Goal: Task Accomplishment & Management: Manage account settings

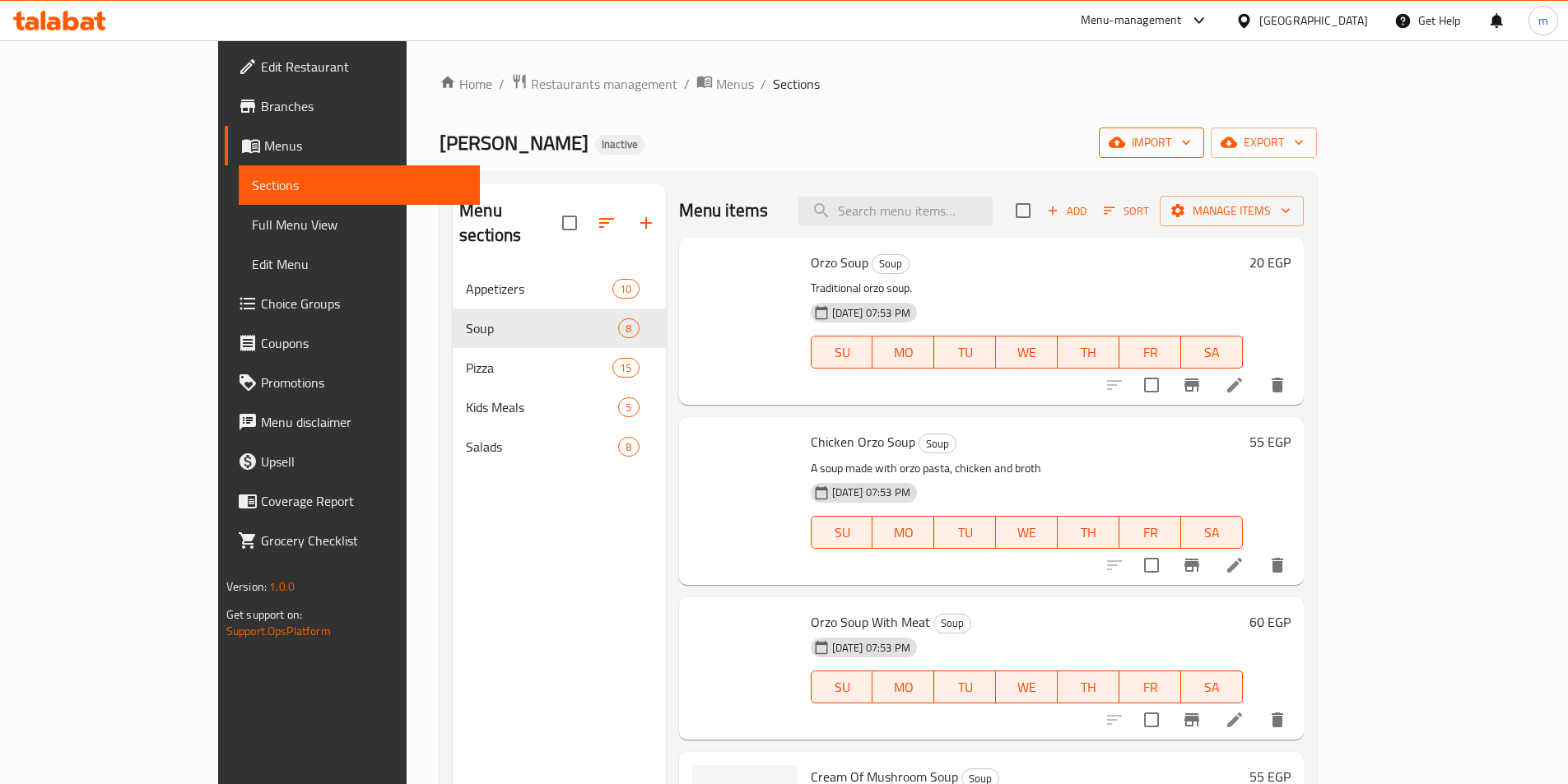
scroll to position [577, 0]
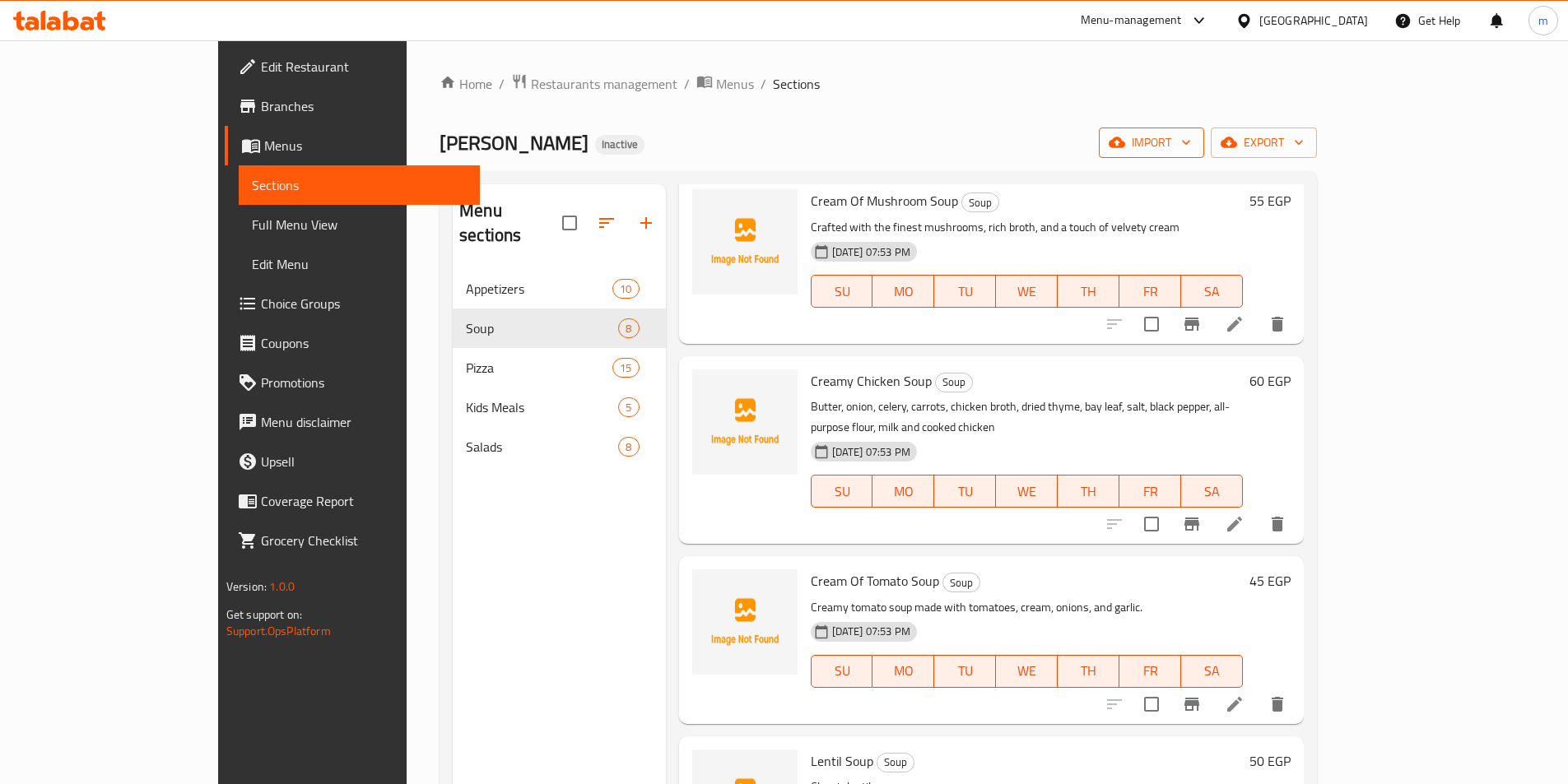
click at [1195, 134] on icon "button" at bounding box center [1186, 142] width 17 height 17
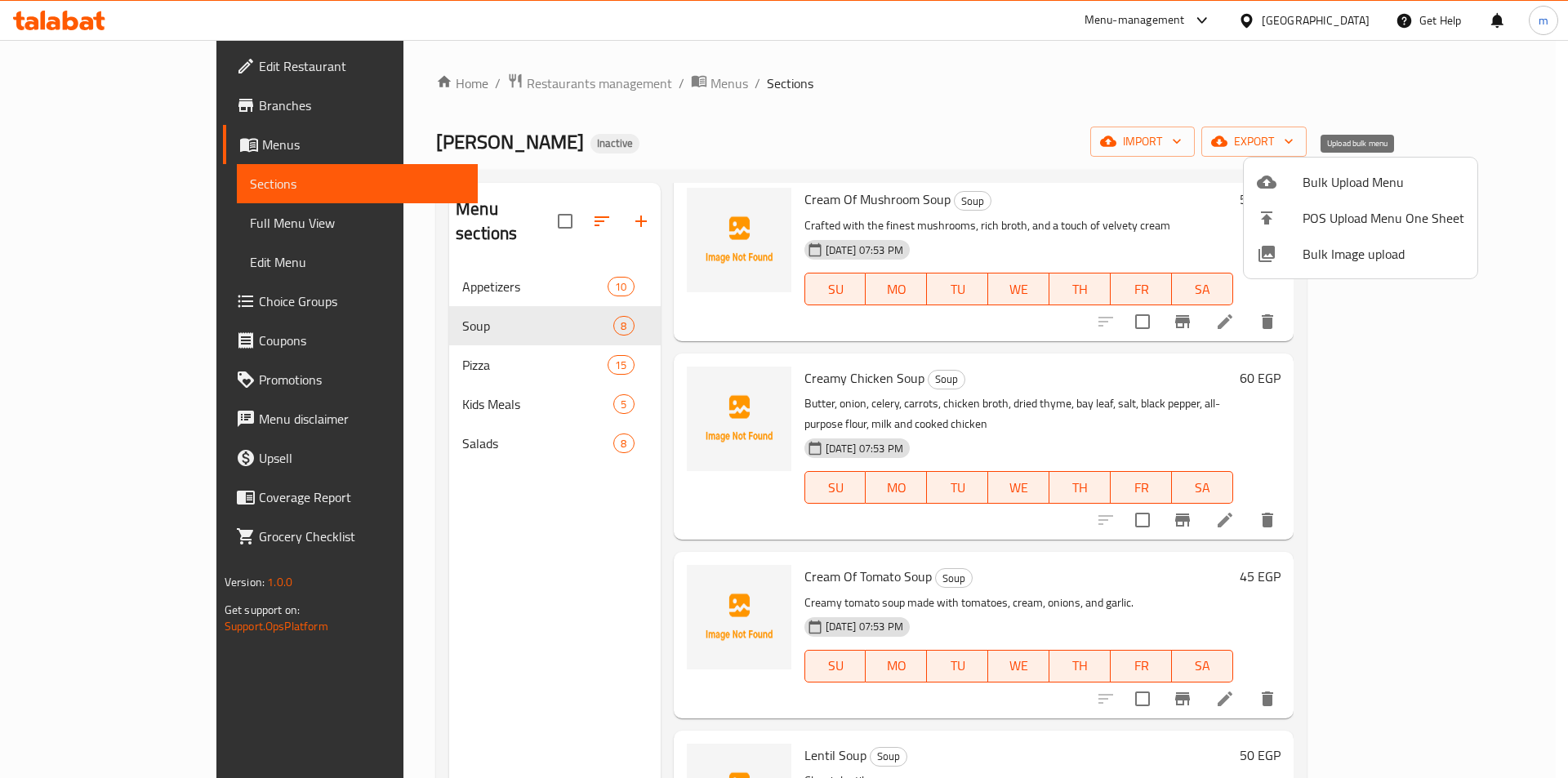
click at [1334, 192] on span "Bulk Upload Menu" at bounding box center [1383, 182] width 162 height 20
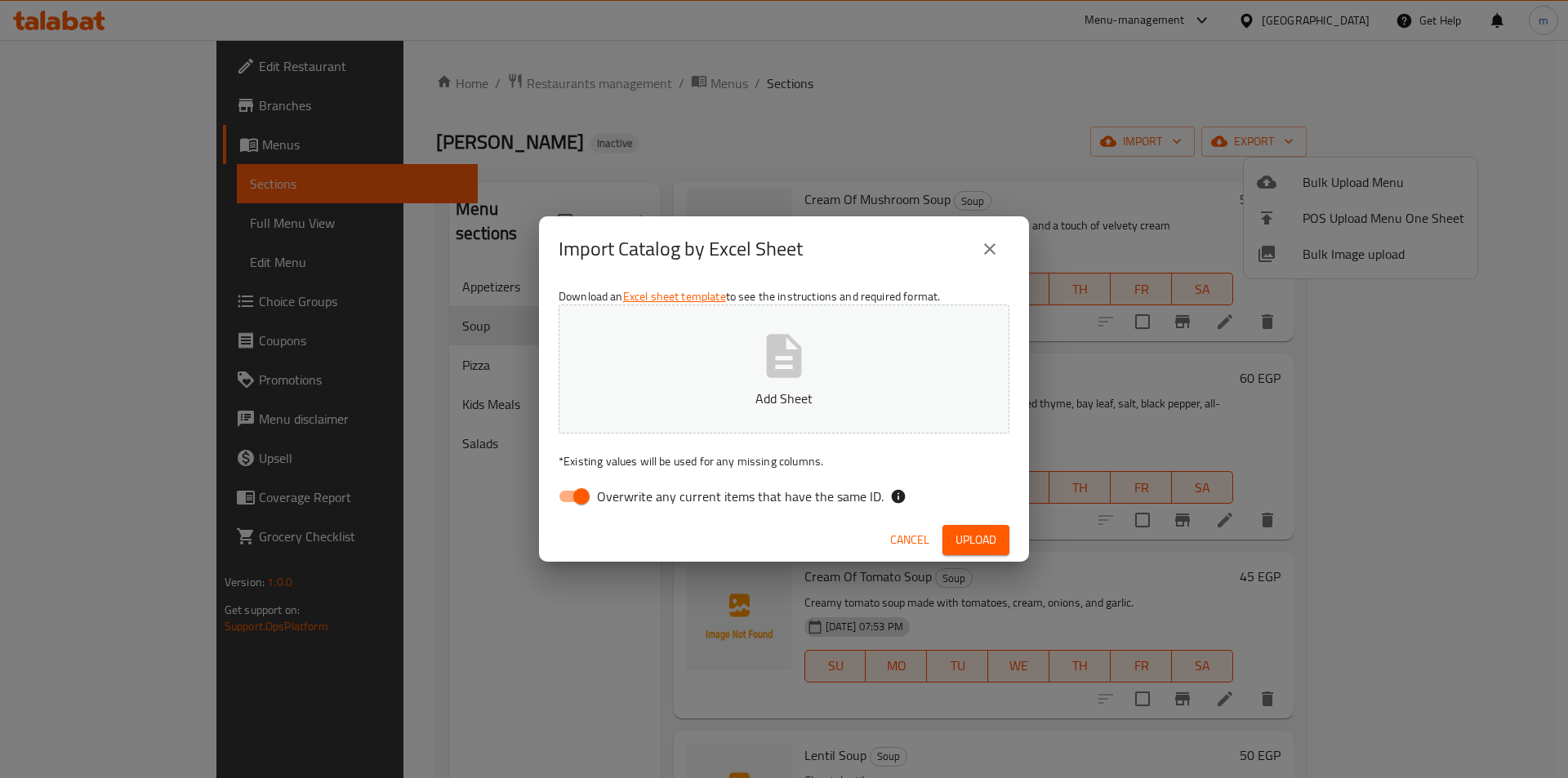
drag, startPoint x: 546, startPoint y: 494, endPoint x: 582, endPoint y: 503, distance: 37.1
click at [547, 494] on div "Download an Excel sheet template to see the instructions and required format. A…" at bounding box center [784, 401] width 490 height 237
click at [582, 503] on input "Overwrite any current items that have the same ID." at bounding box center [581, 497] width 93 height 31
checkbox input "false"
click at [975, 545] on span "Upload" at bounding box center [975, 540] width 41 height 21
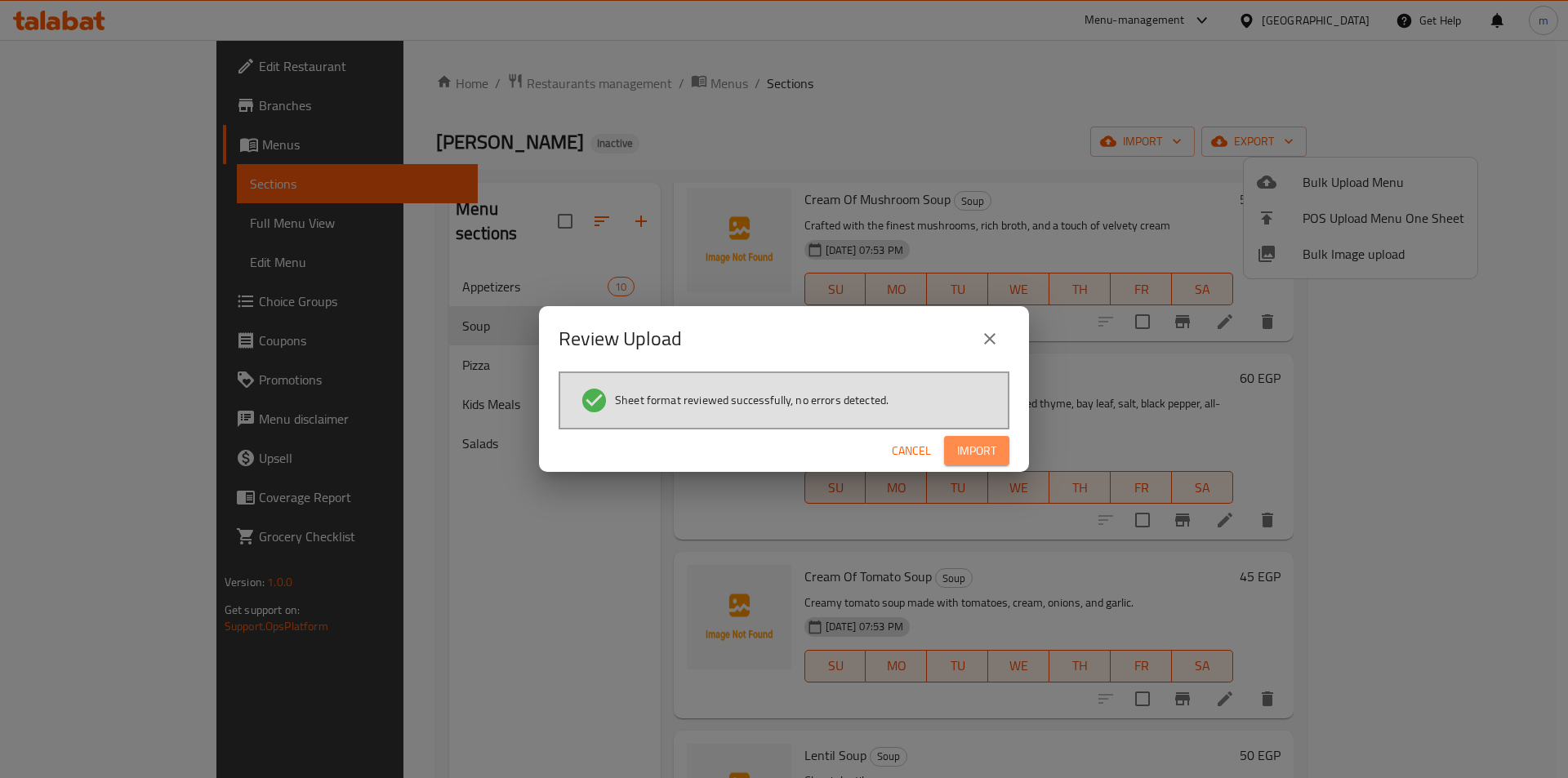
click at [989, 451] on span "Import" at bounding box center [976, 451] width 39 height 21
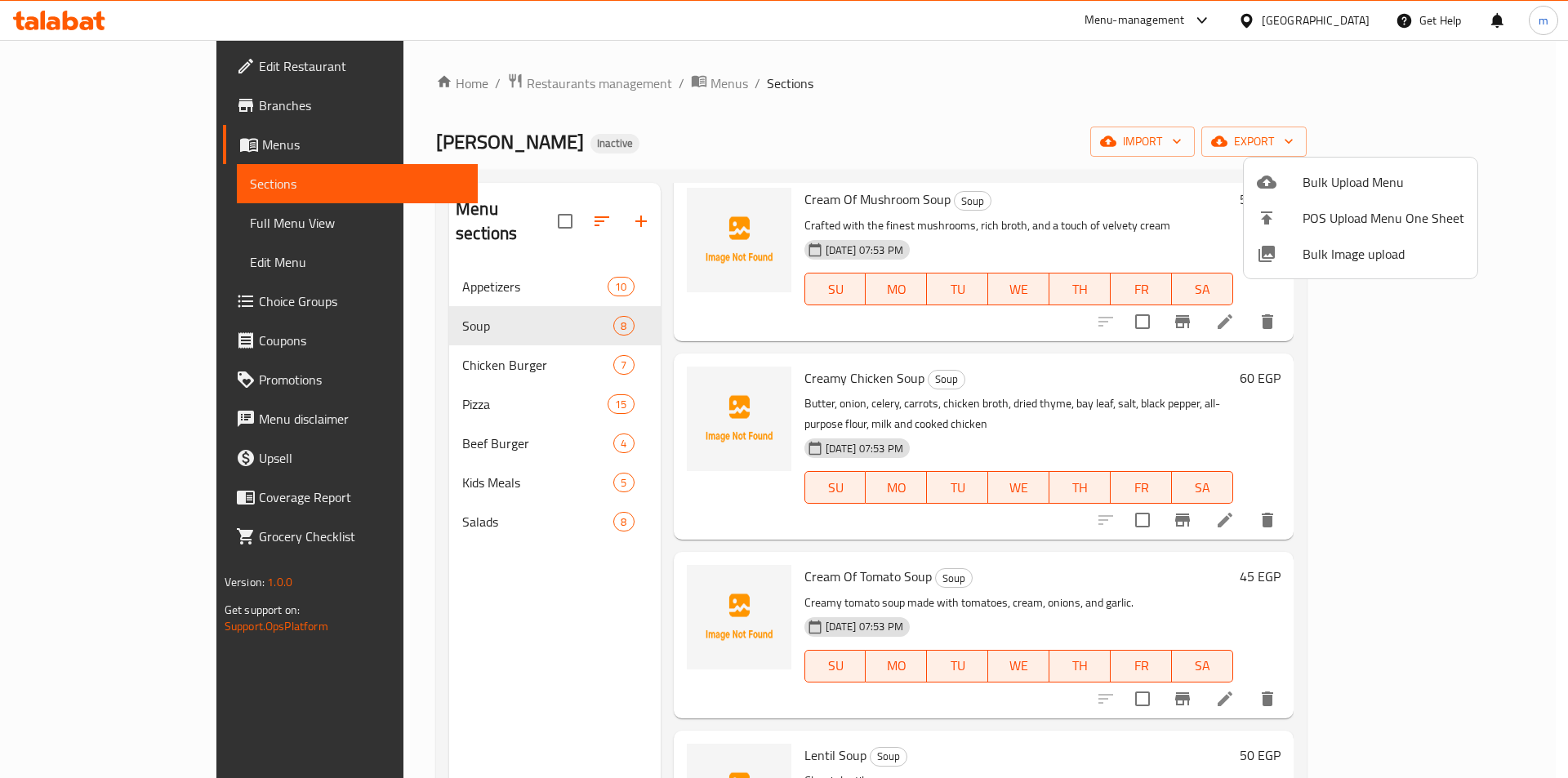
click at [553, 213] on div at bounding box center [784, 389] width 1568 height 778
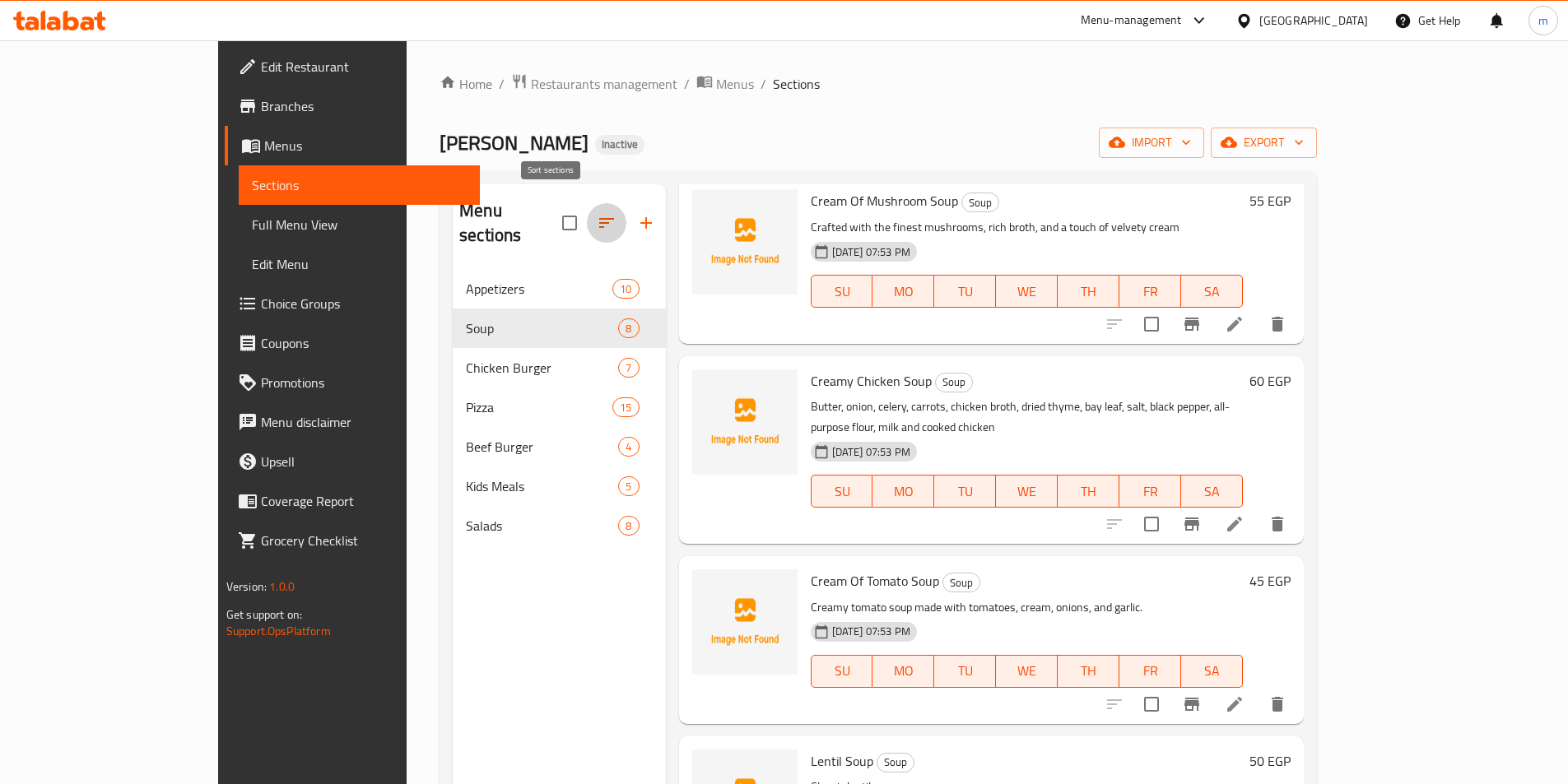
click at [599, 218] on icon "button" at bounding box center [606, 223] width 15 height 10
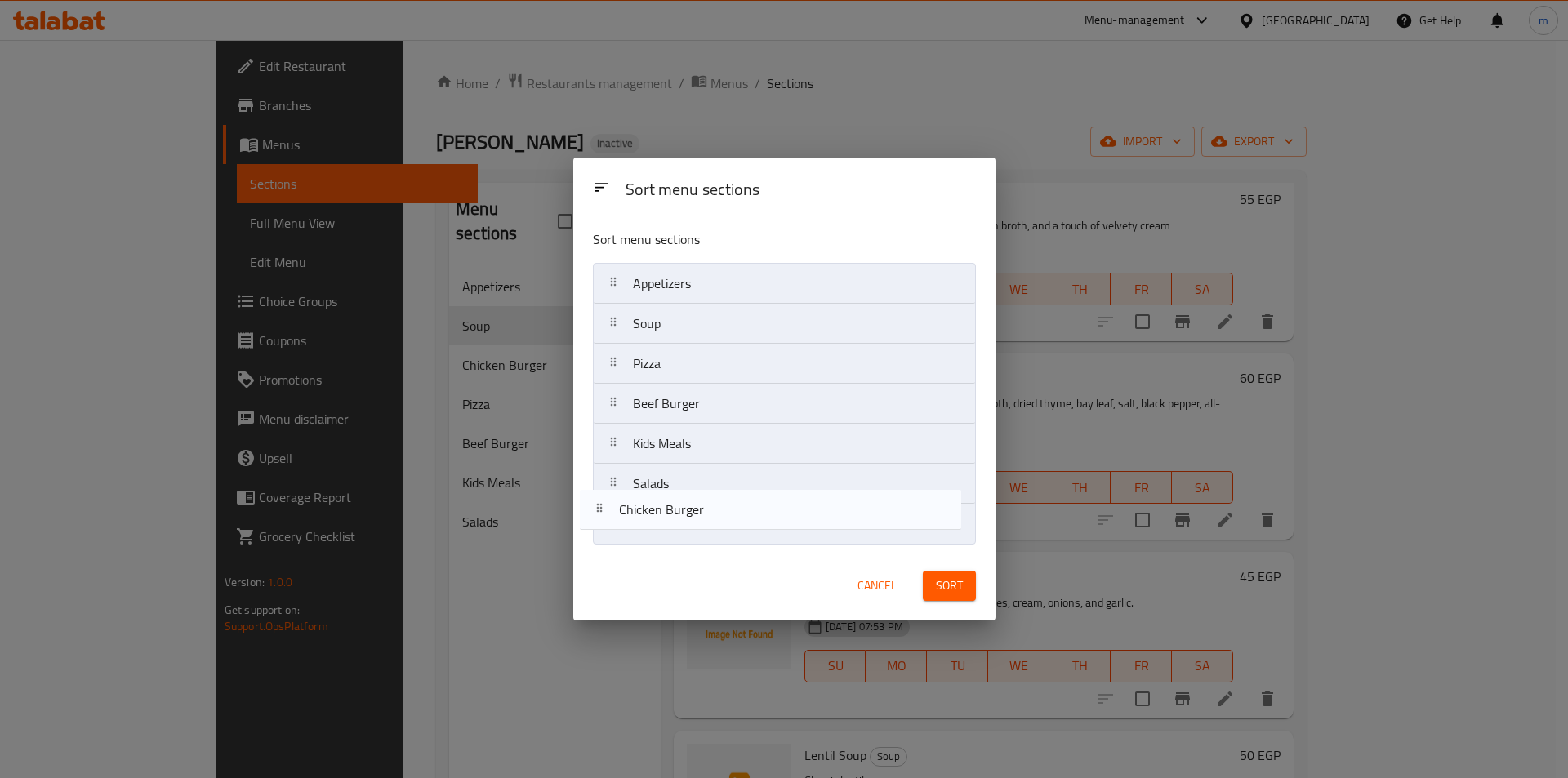
drag, startPoint x: 743, startPoint y: 375, endPoint x: 730, endPoint y: 527, distance: 152.6
click at [730, 527] on nav "Appetizers Soup Chicken Burger Pizza Beef Burger Kids Meals Salads" at bounding box center [784, 404] width 383 height 282
drag, startPoint x: 748, startPoint y: 420, endPoint x: 710, endPoint y: 567, distance: 151.8
click at [710, 567] on div "Sort menu sections Sort menu sections Appetizers Soup Pizza Beef Burger Kids Me…" at bounding box center [784, 389] width 422 height 463
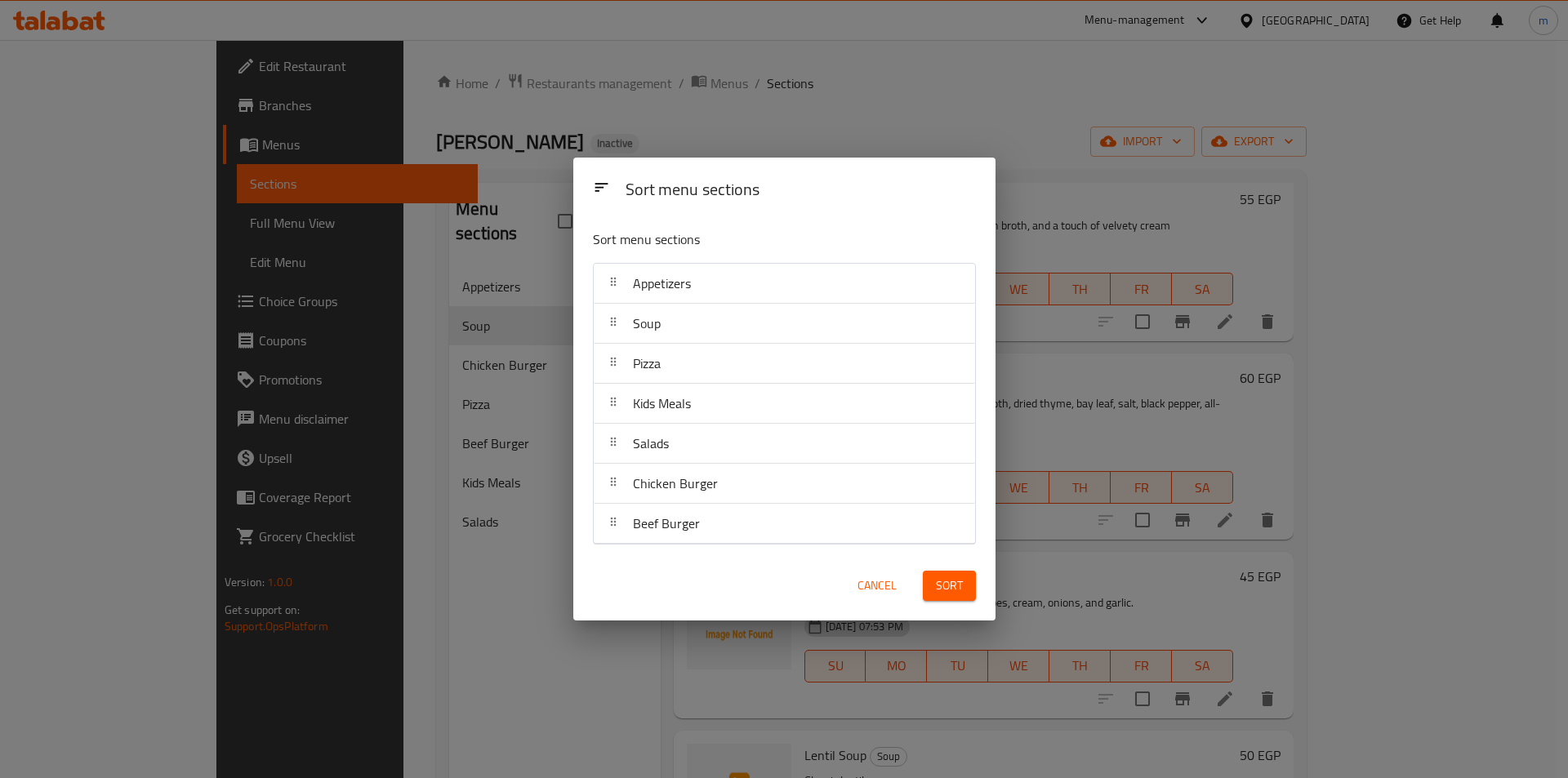
click at [975, 596] on div "Sort" at bounding box center [949, 586] width 72 height 50
click at [960, 601] on button "Sort" at bounding box center [949, 586] width 53 height 30
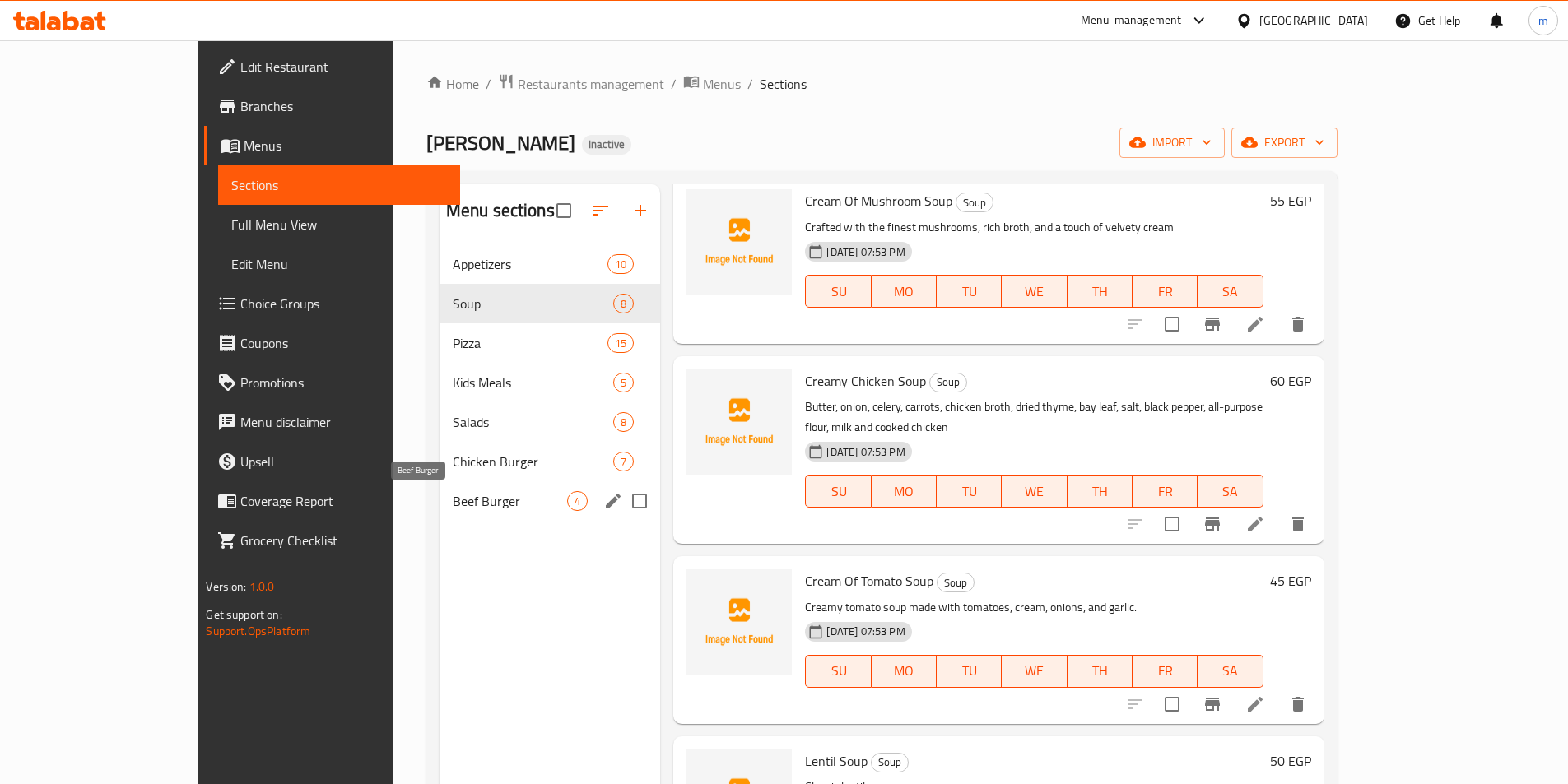
click at [452, 494] on span "Beef Burger" at bounding box center [510, 502] width 116 height 20
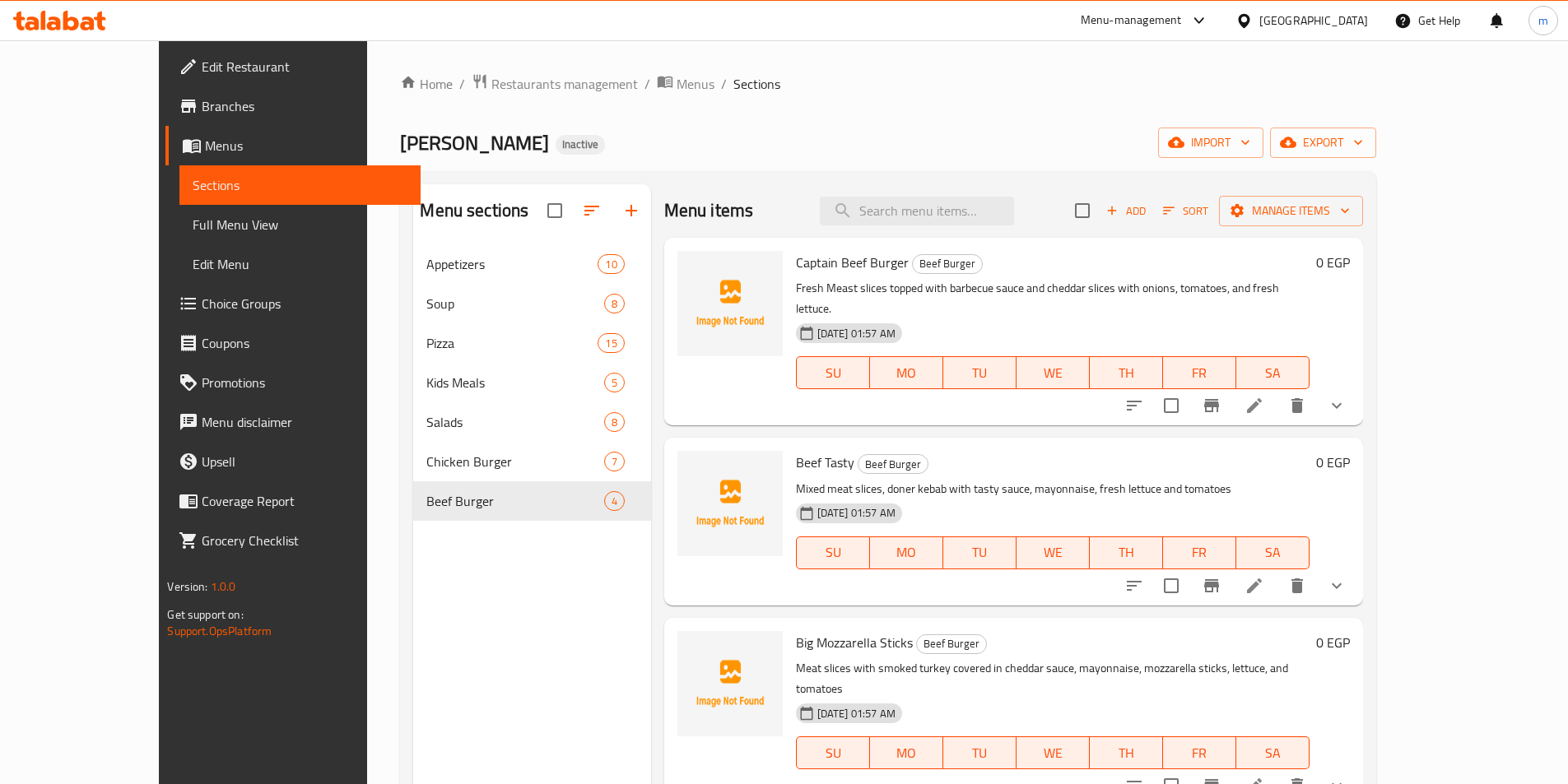
click at [891, 79] on ol "Home / Restaurants management / Menus / Sections" at bounding box center [888, 84] width 976 height 22
click at [1264, 776] on icon at bounding box center [1254, 786] width 20 height 20
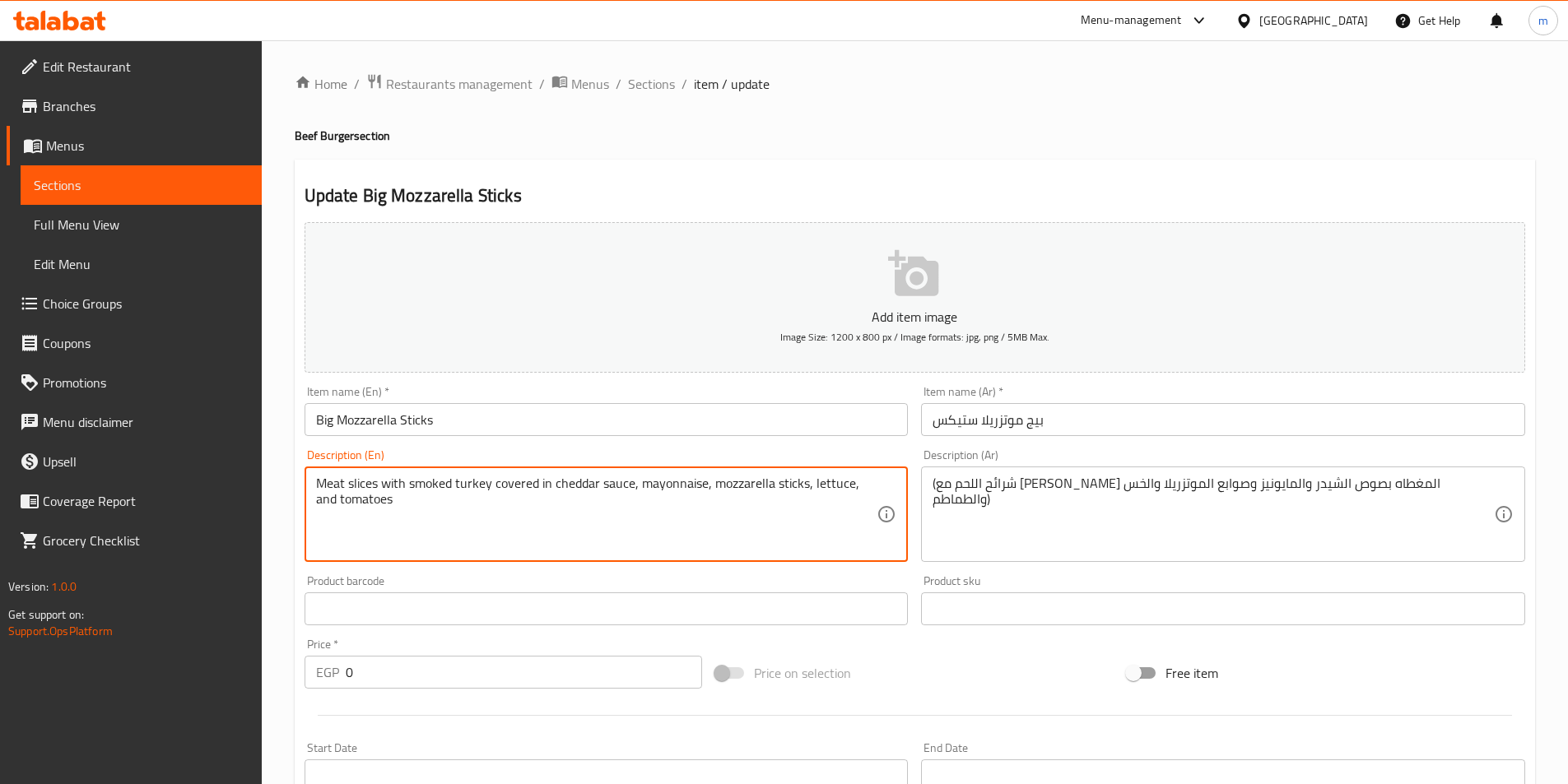
drag, startPoint x: 495, startPoint y: 488, endPoint x: 547, endPoint y: 480, distance: 52.6
click at [547, 480] on textarea "Meat slices with smoked turkey covered in cheddar sauce, mayonnaise, mozzarella…" at bounding box center [596, 514] width 562 height 78
drag, startPoint x: 554, startPoint y: 488, endPoint x: 494, endPoint y: 487, distance: 60.0
click at [494, 487] on textarea "Meat slices with smoked turkey topped with cheddar sauce, mayonnaise, mozzarell…" at bounding box center [596, 514] width 562 height 78
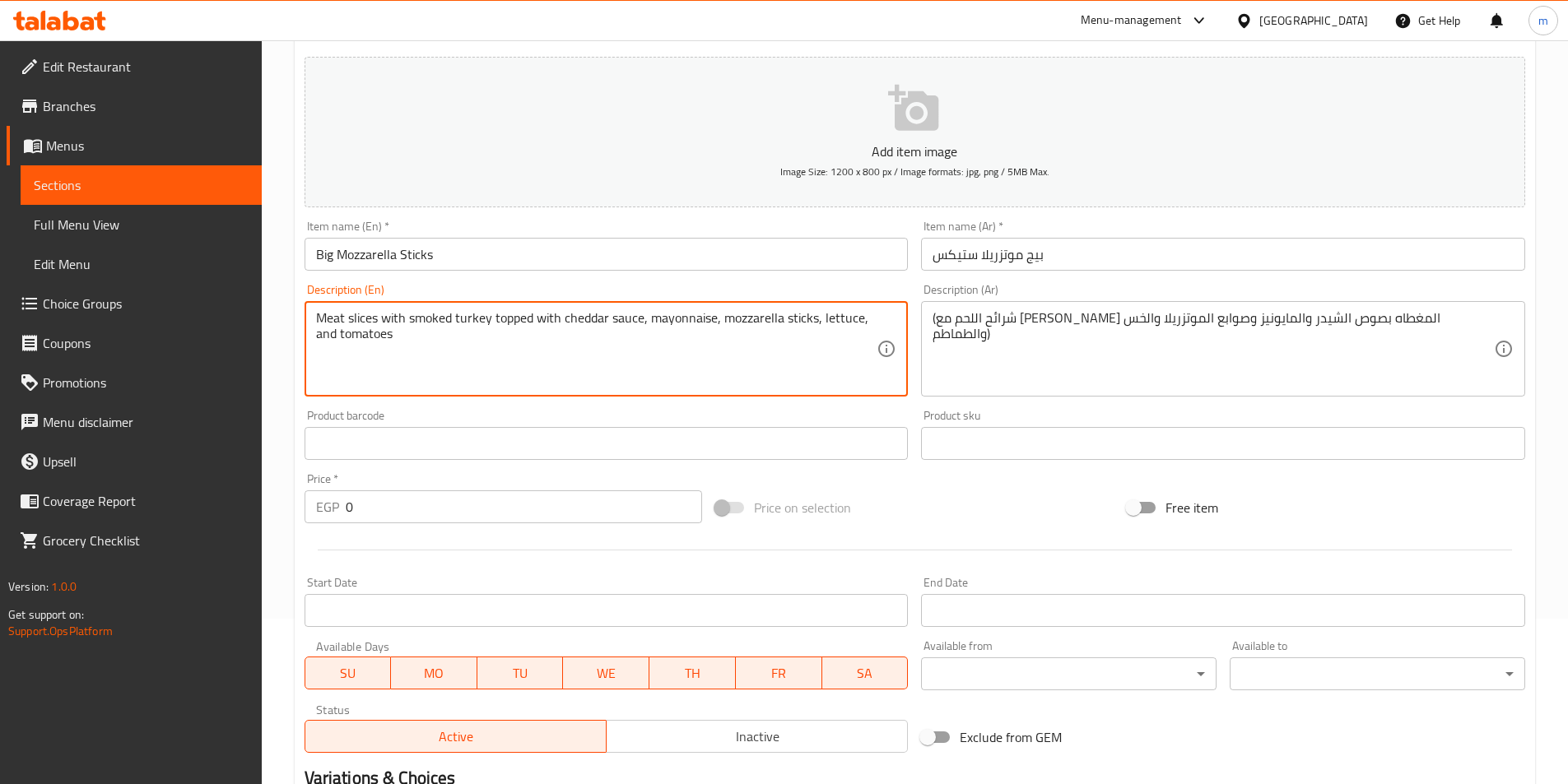
scroll to position [412, 0]
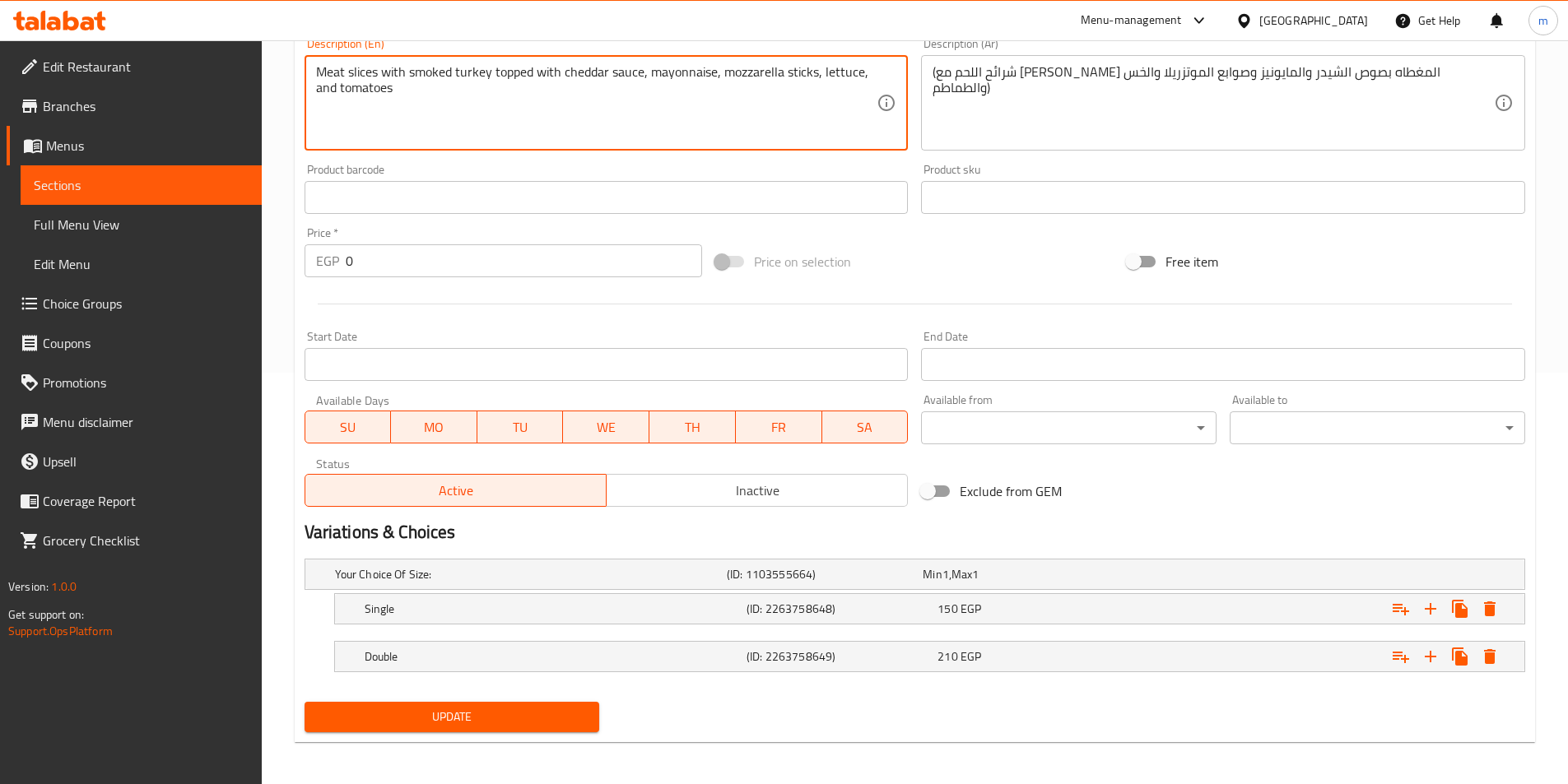
type textarea "Meat slices with smoked turkey topped with cheddar sauce, mayonnaise, mozzarell…"
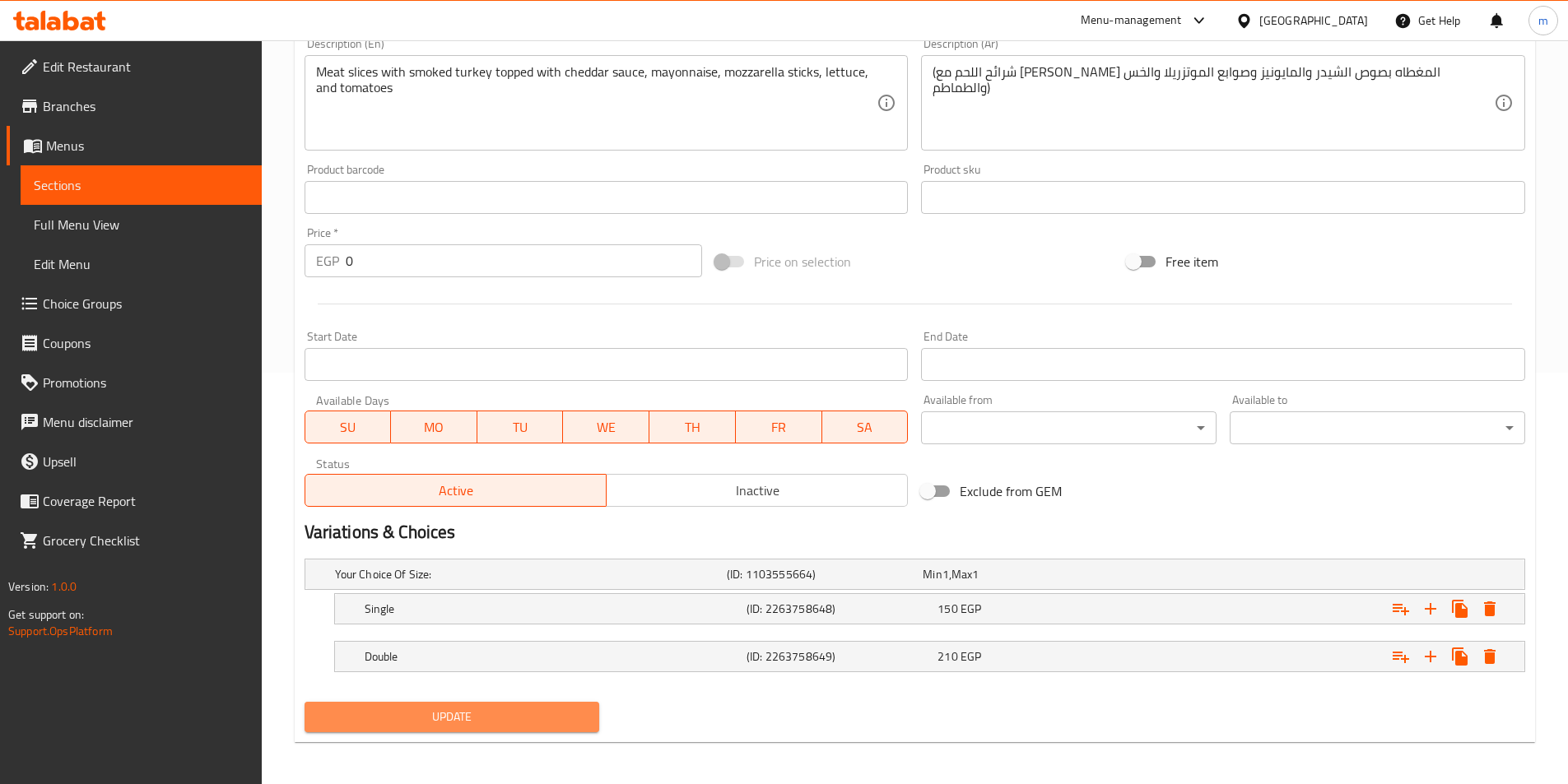
click at [503, 725] on span "Update" at bounding box center [452, 717] width 270 height 21
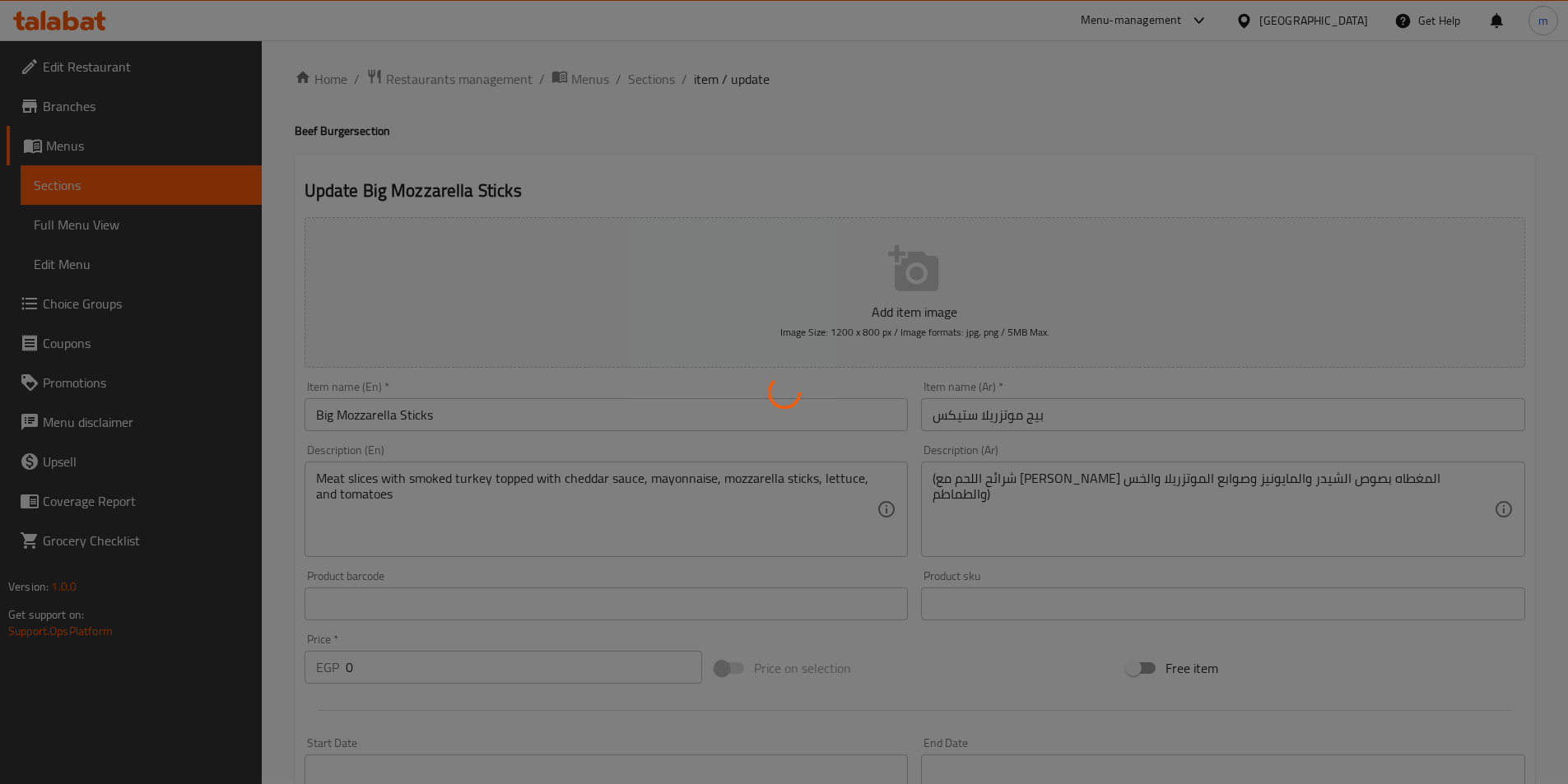
scroll to position [0, 0]
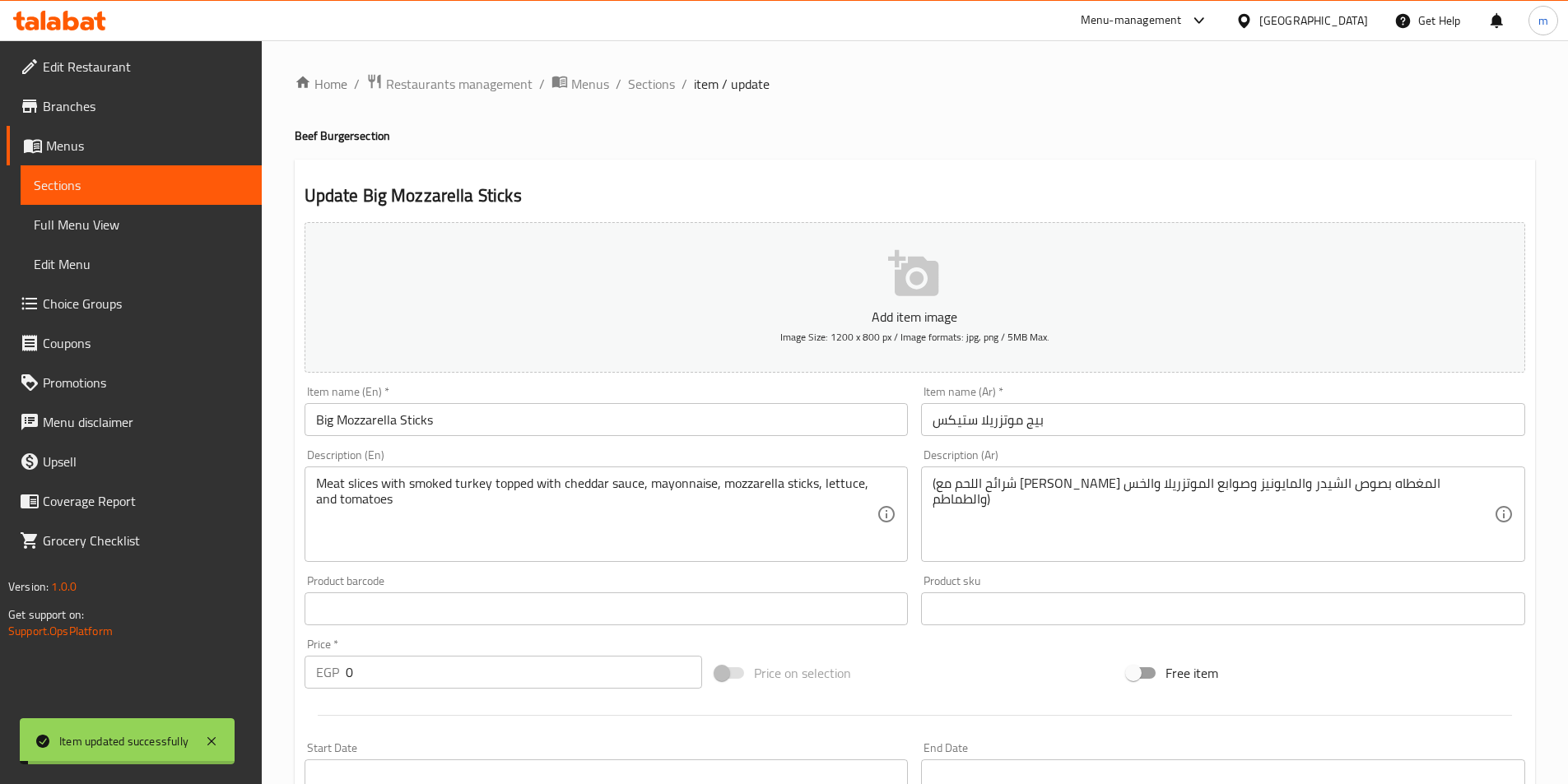
click at [645, 107] on div "Home / Restaurants management / Menus / Sections / item / update Beef Burger se…" at bounding box center [914, 620] width 1240 height 1094
click at [651, 78] on span "Sections" at bounding box center [652, 84] width 47 height 20
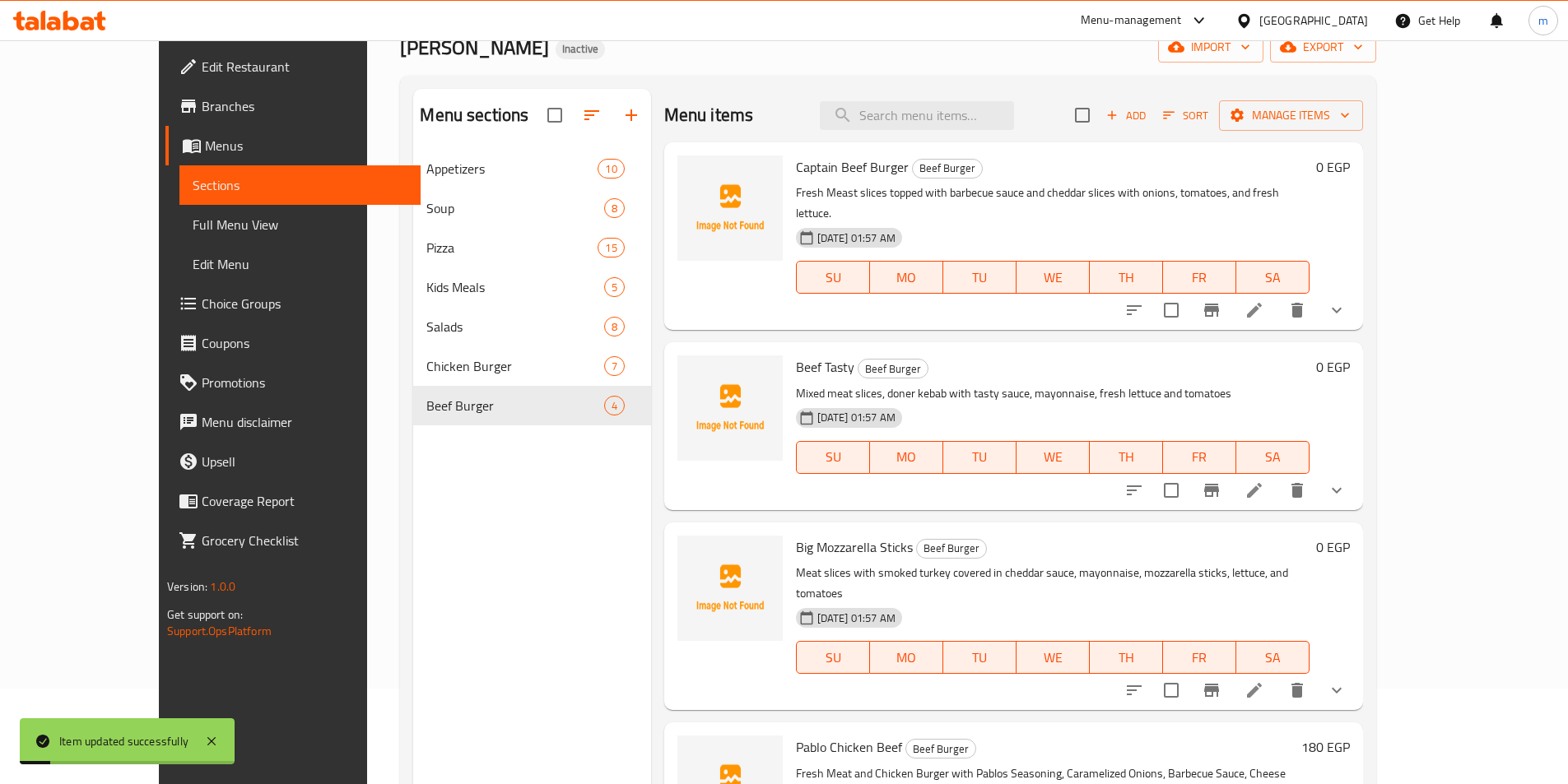
scroll to position [230, 0]
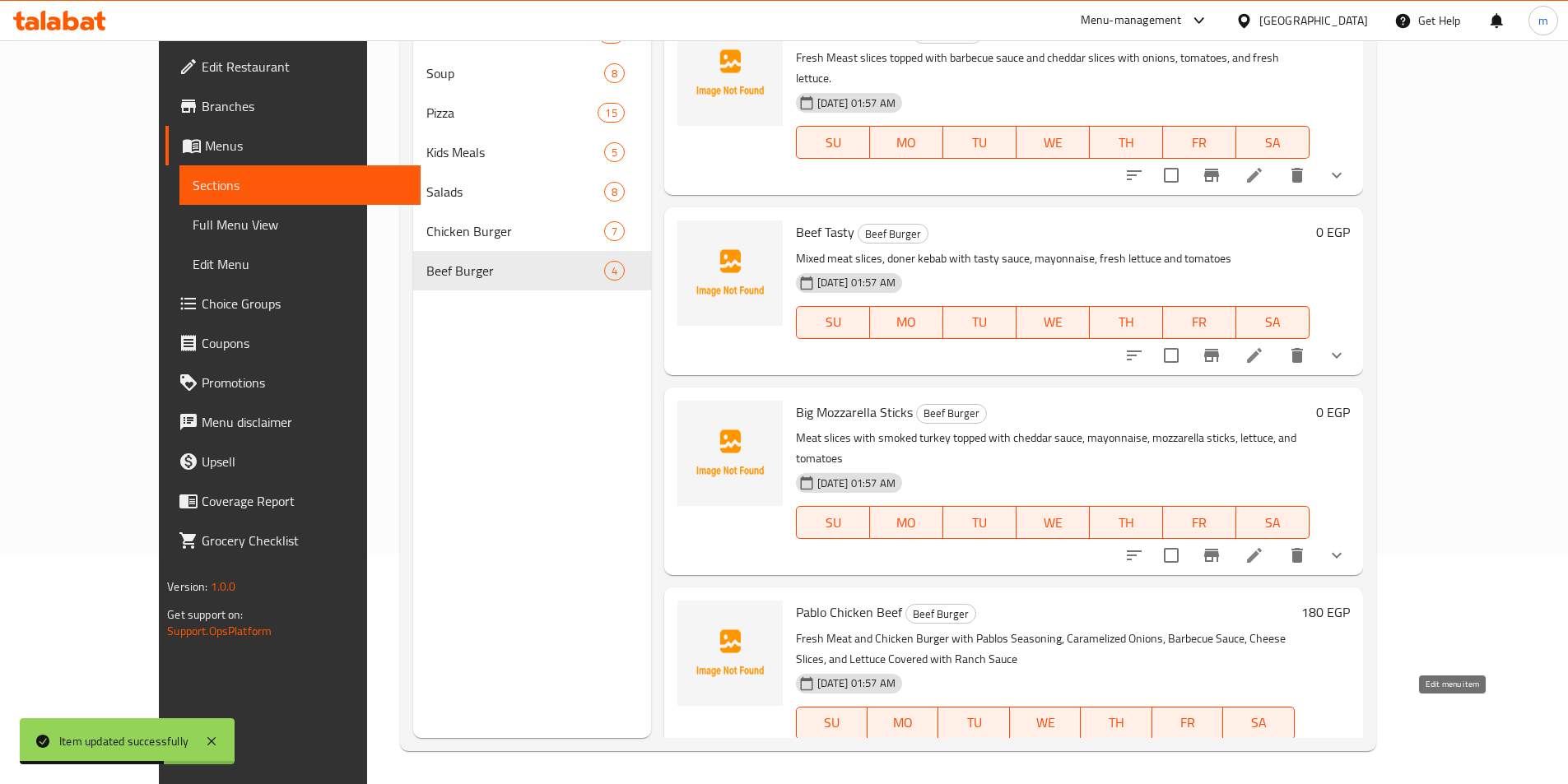
click at [1303, 746] on icon at bounding box center [1294, 756] width 20 height 20
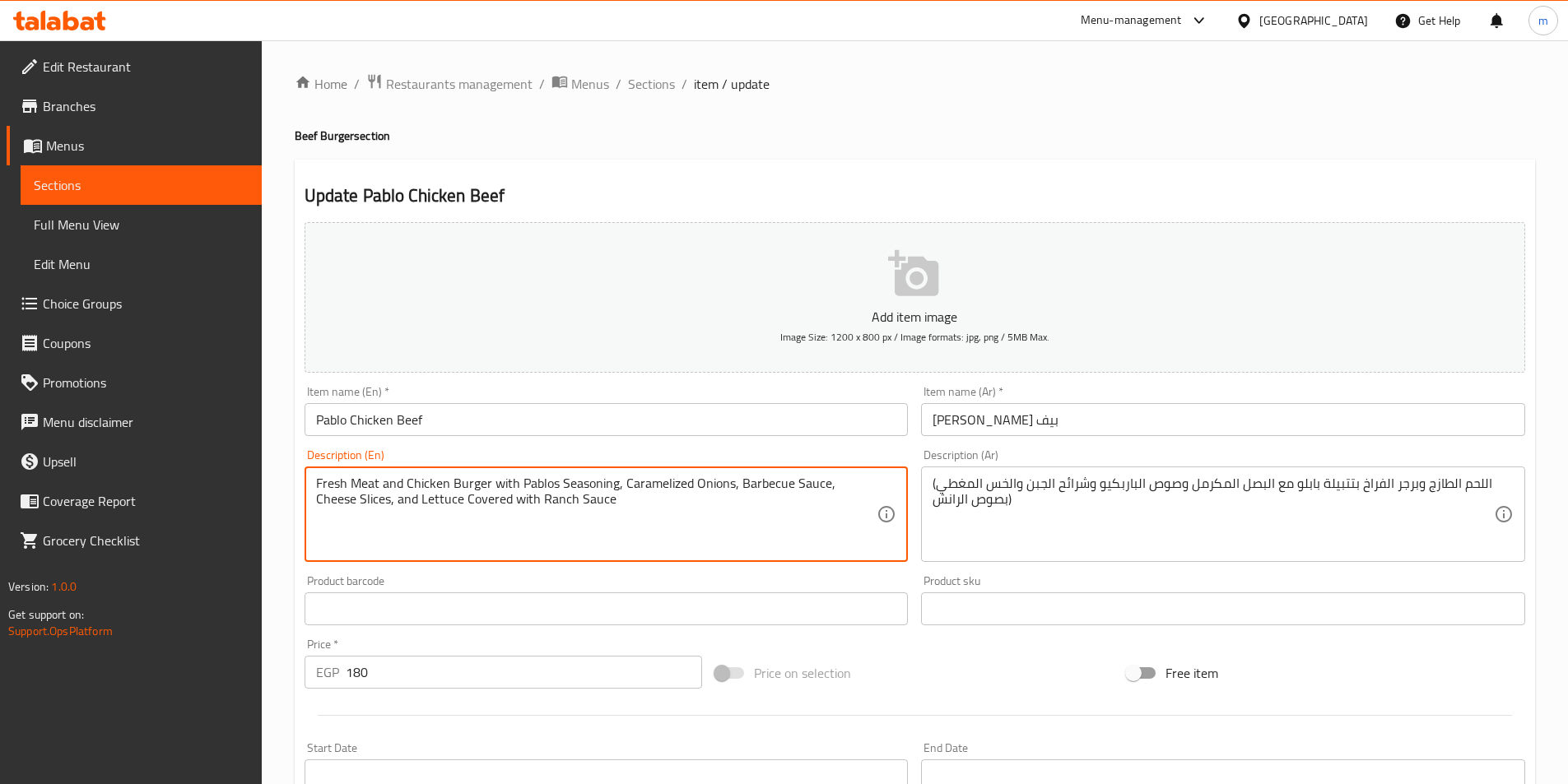
drag, startPoint x: 423, startPoint y: 500, endPoint x: 521, endPoint y: 517, distance: 99.5
click at [504, 517] on textarea "Fresh Meat and Chicken Burger with Pablos Seasoning, Caramelized Onions, Barbec…" at bounding box center [596, 514] width 562 height 78
click at [492, 510] on textarea "Fresh Meat and Chicken Burger with Pablos Seasoning, Caramelized Onions, Barbec…" at bounding box center [596, 514] width 562 height 78
drag, startPoint x: 492, startPoint y: 510, endPoint x: 421, endPoint y: 517, distance: 71.3
click at [421, 517] on textarea "Fresh Meat and Chicken Burger with Pablos Seasoning, Caramelized Onions, Barbec…" at bounding box center [596, 514] width 562 height 78
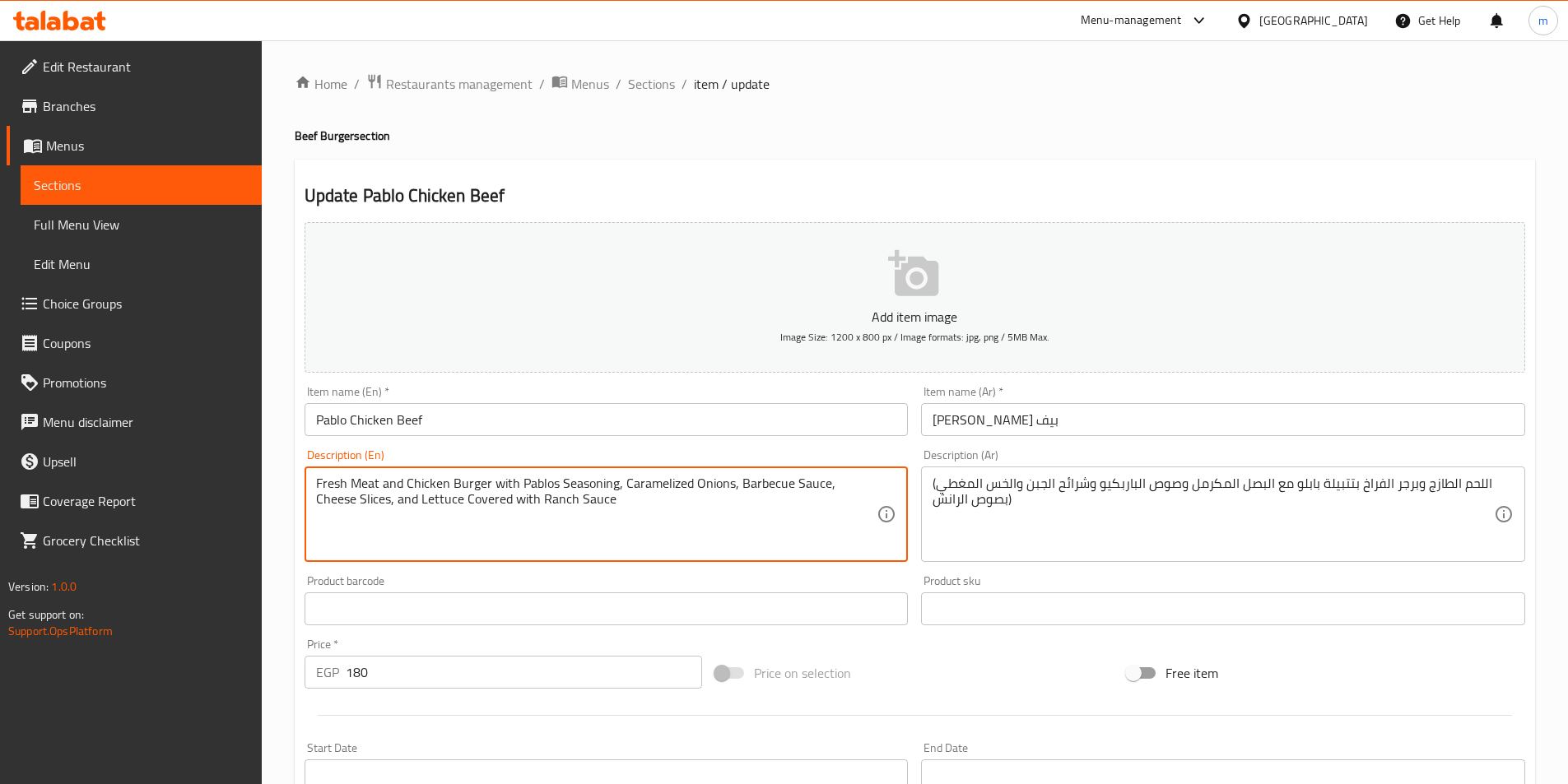
paste textarea "topped wit"
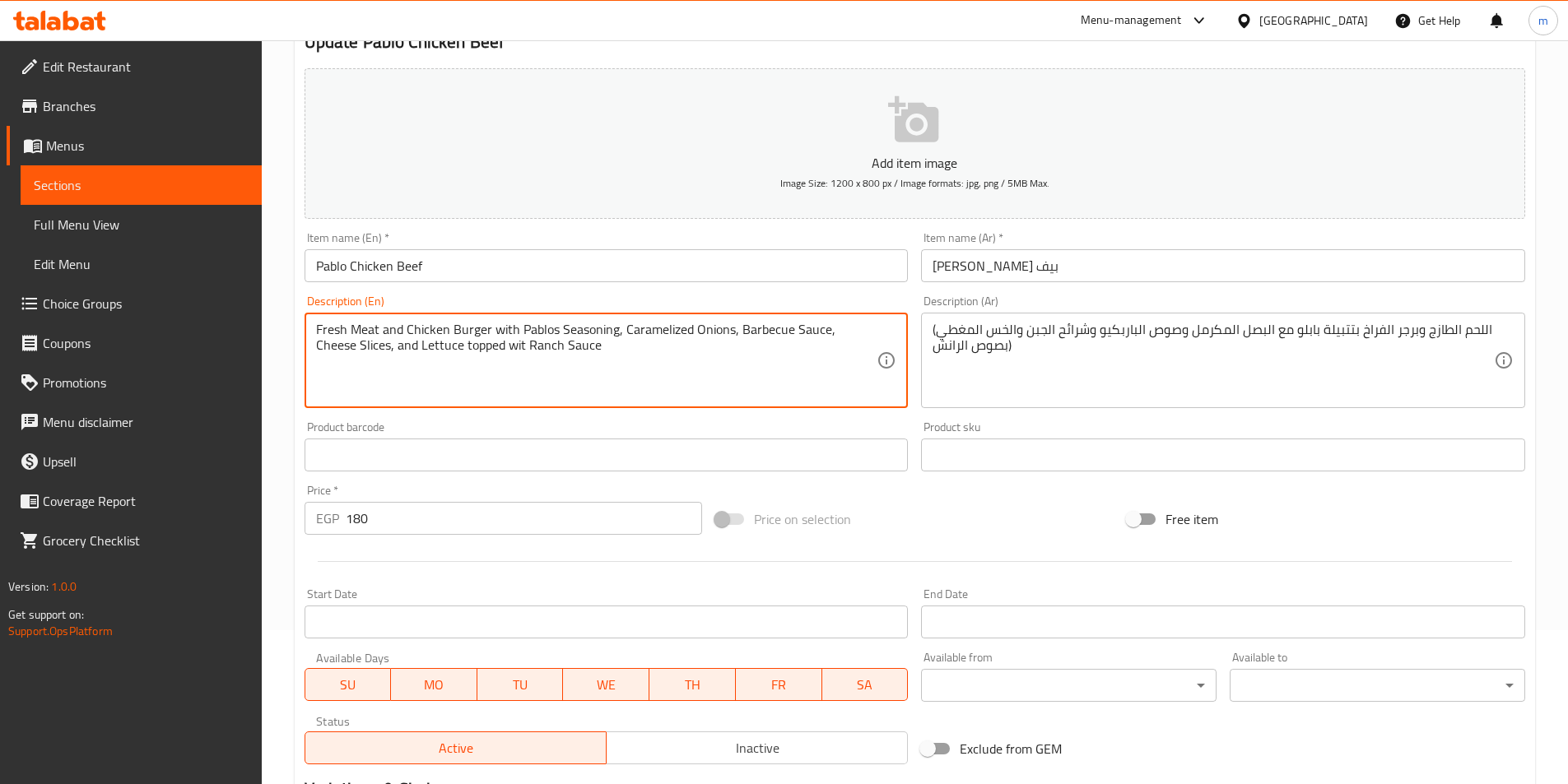
scroll to position [378, 0]
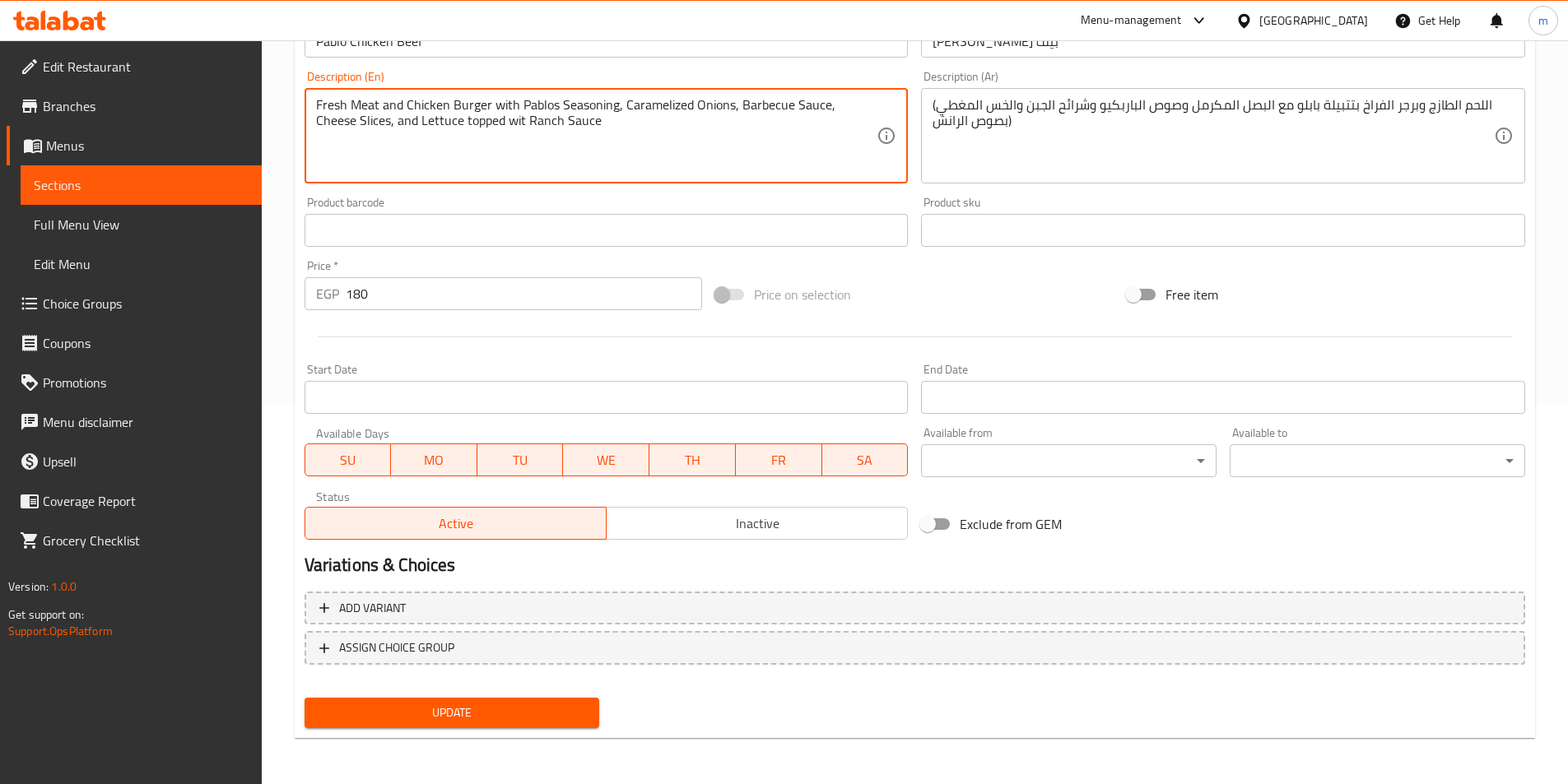
click at [475, 127] on textarea "Fresh Meat and Chicken Burger with Pablos Seasoning, Caramelized Onions, Barbec…" at bounding box center [596, 135] width 562 height 78
type textarea "Fresh Meat and Chicken Burger with Pablos Seasoning, Caramelized Onions, Barbec…"
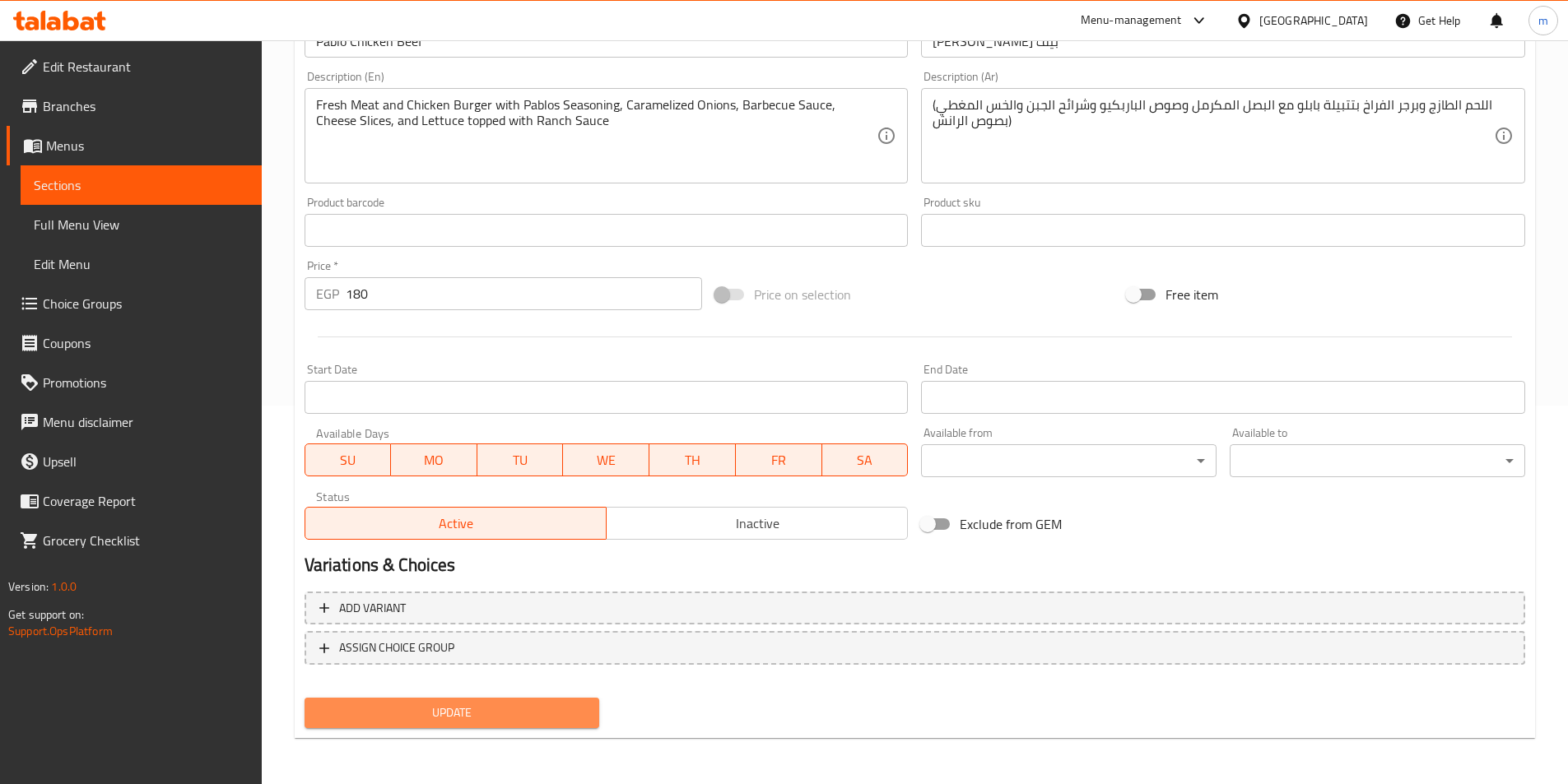
click at [557, 704] on span "Update" at bounding box center [452, 713] width 270 height 21
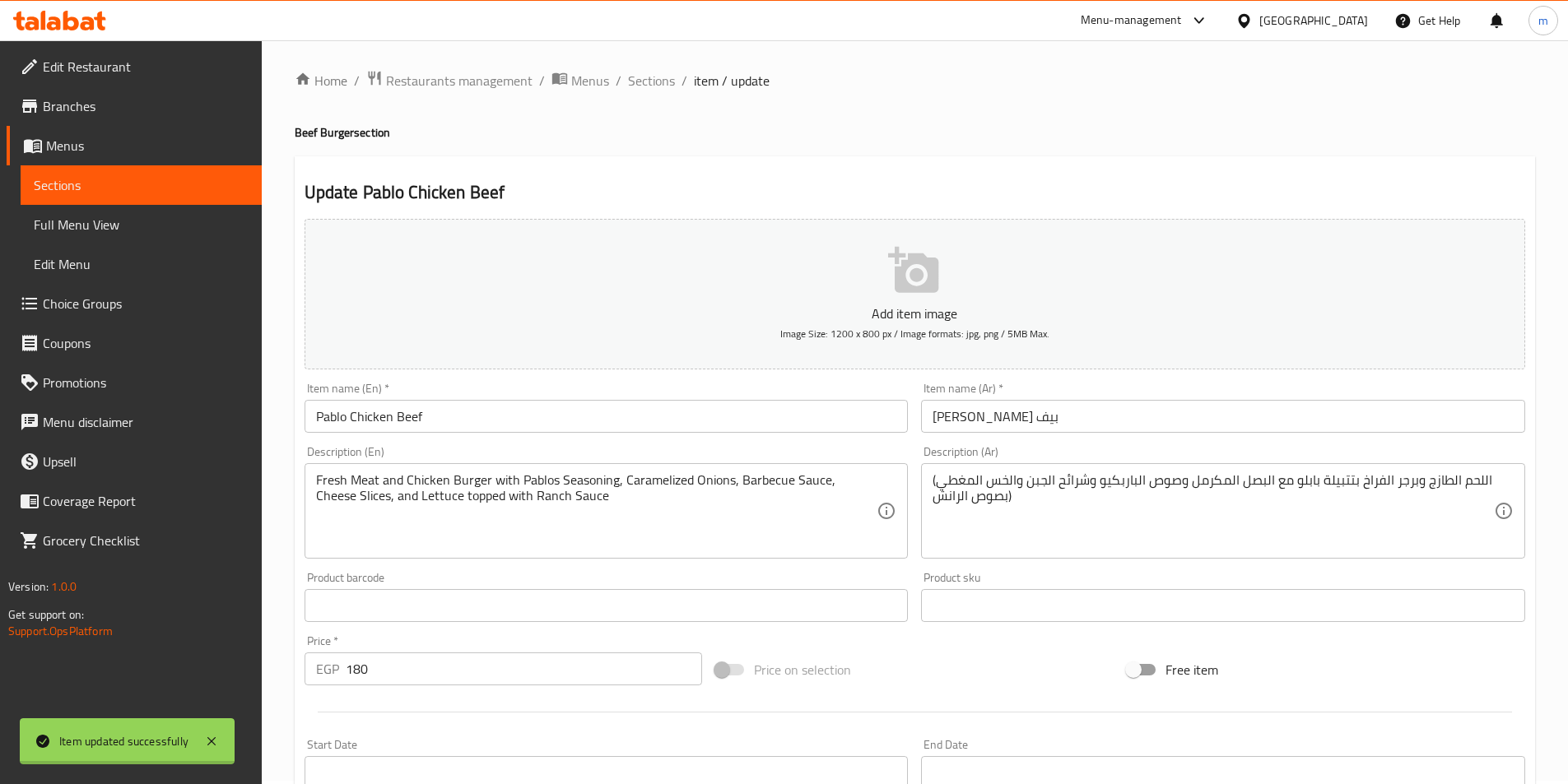
scroll to position [0, 0]
click at [668, 94] on span "Sections" at bounding box center [652, 84] width 47 height 20
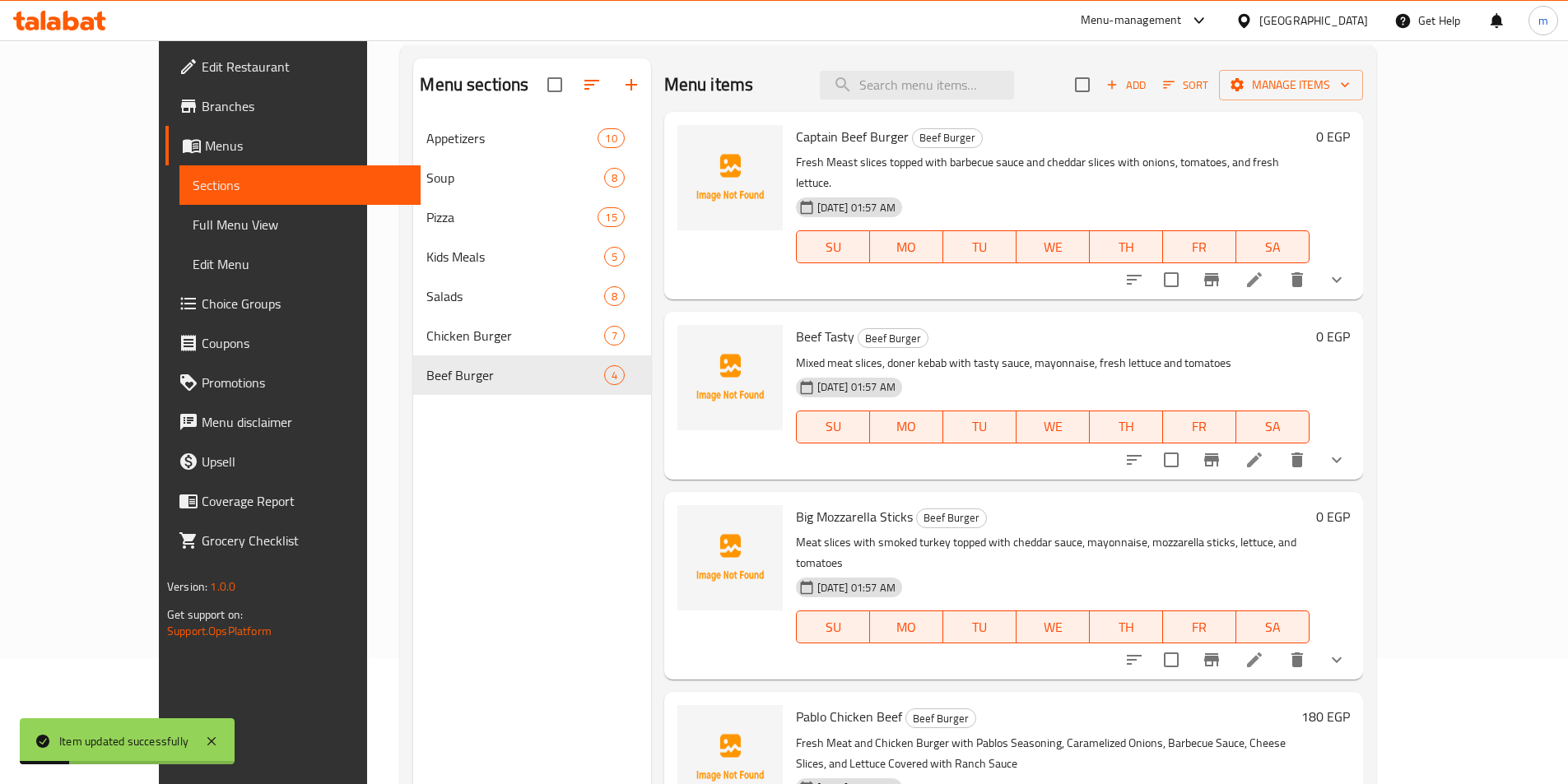
scroll to position [230, 0]
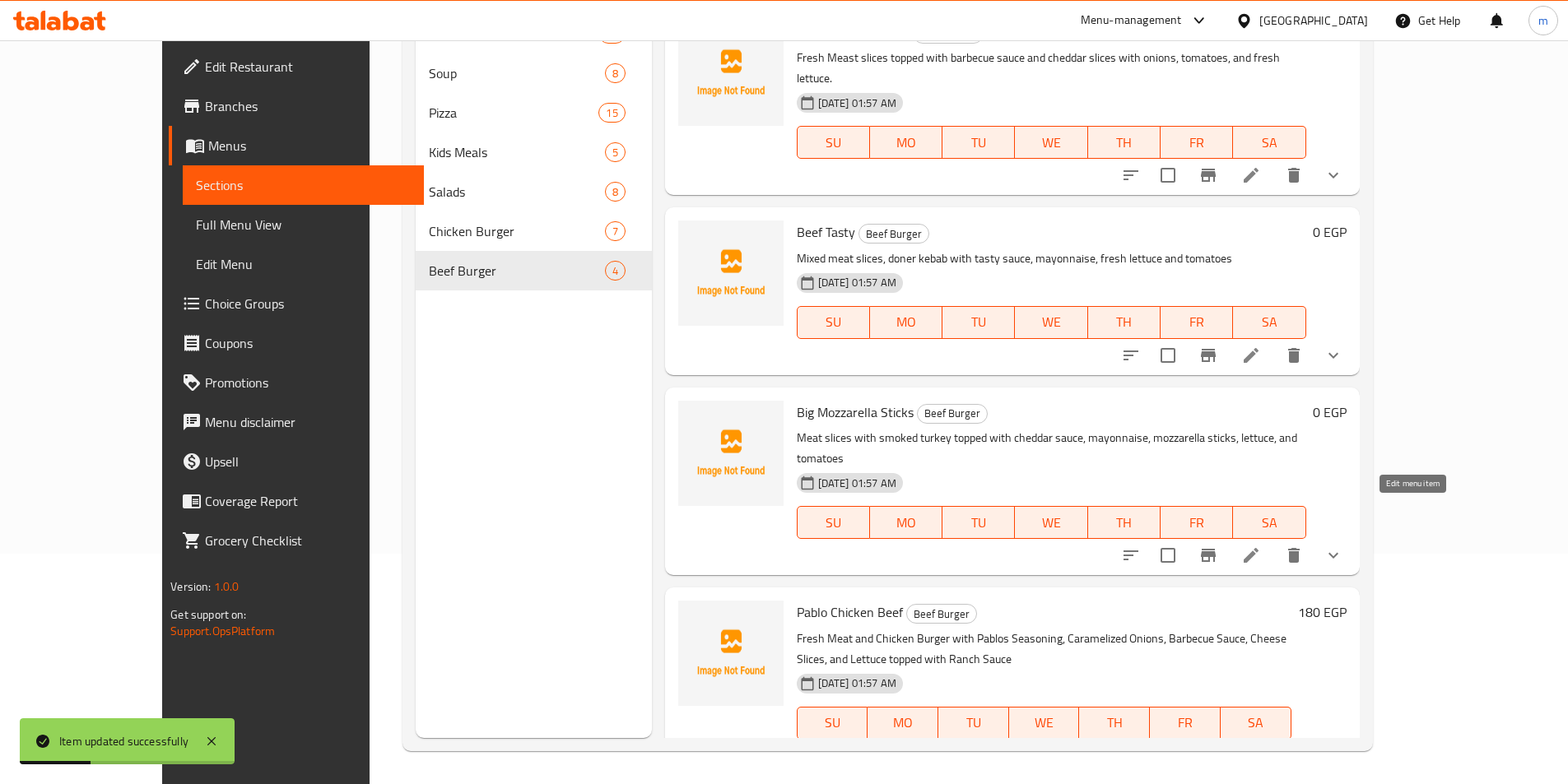
click at [1259, 548] on icon at bounding box center [1251, 555] width 15 height 15
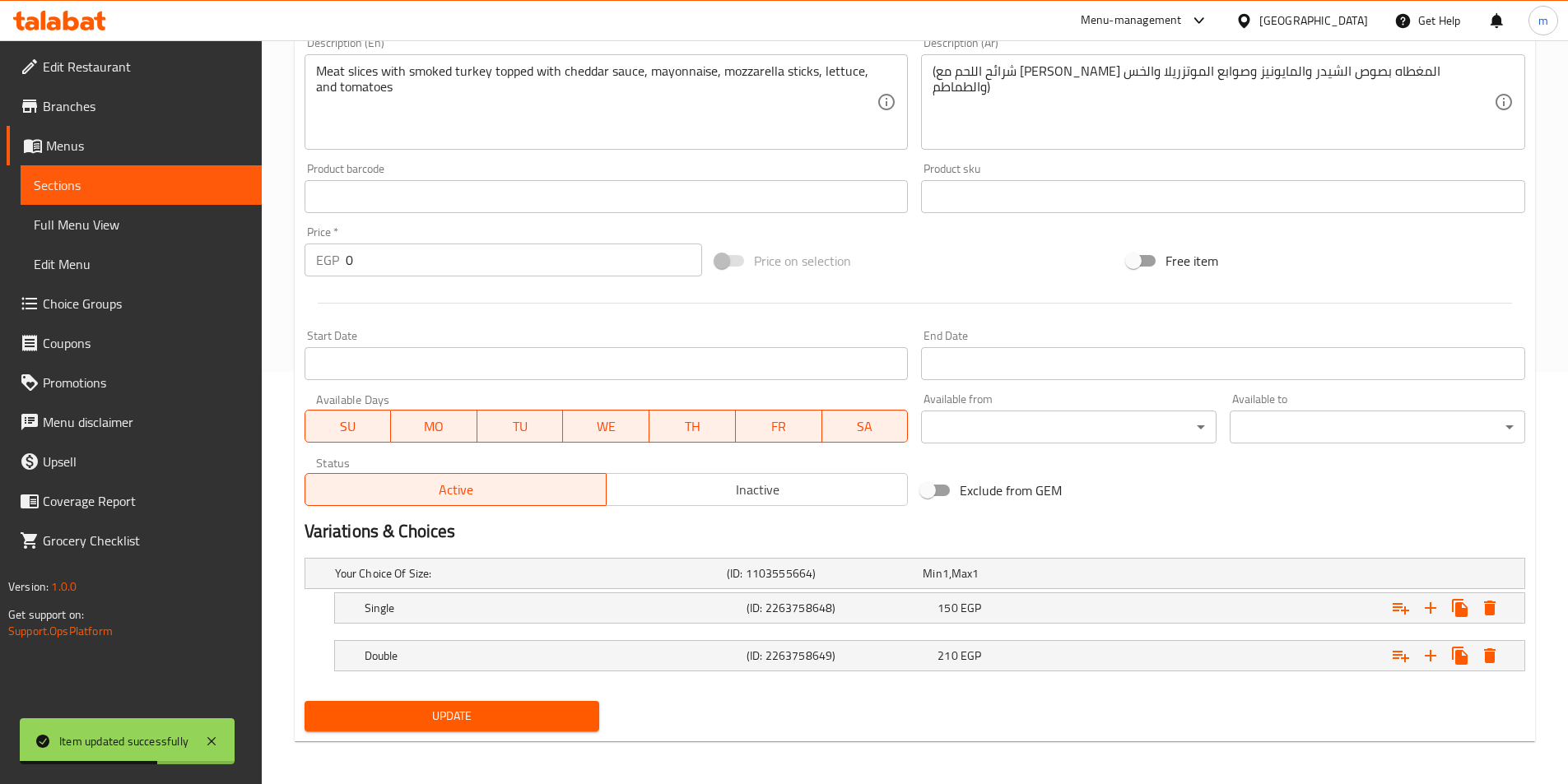
scroll to position [416, 0]
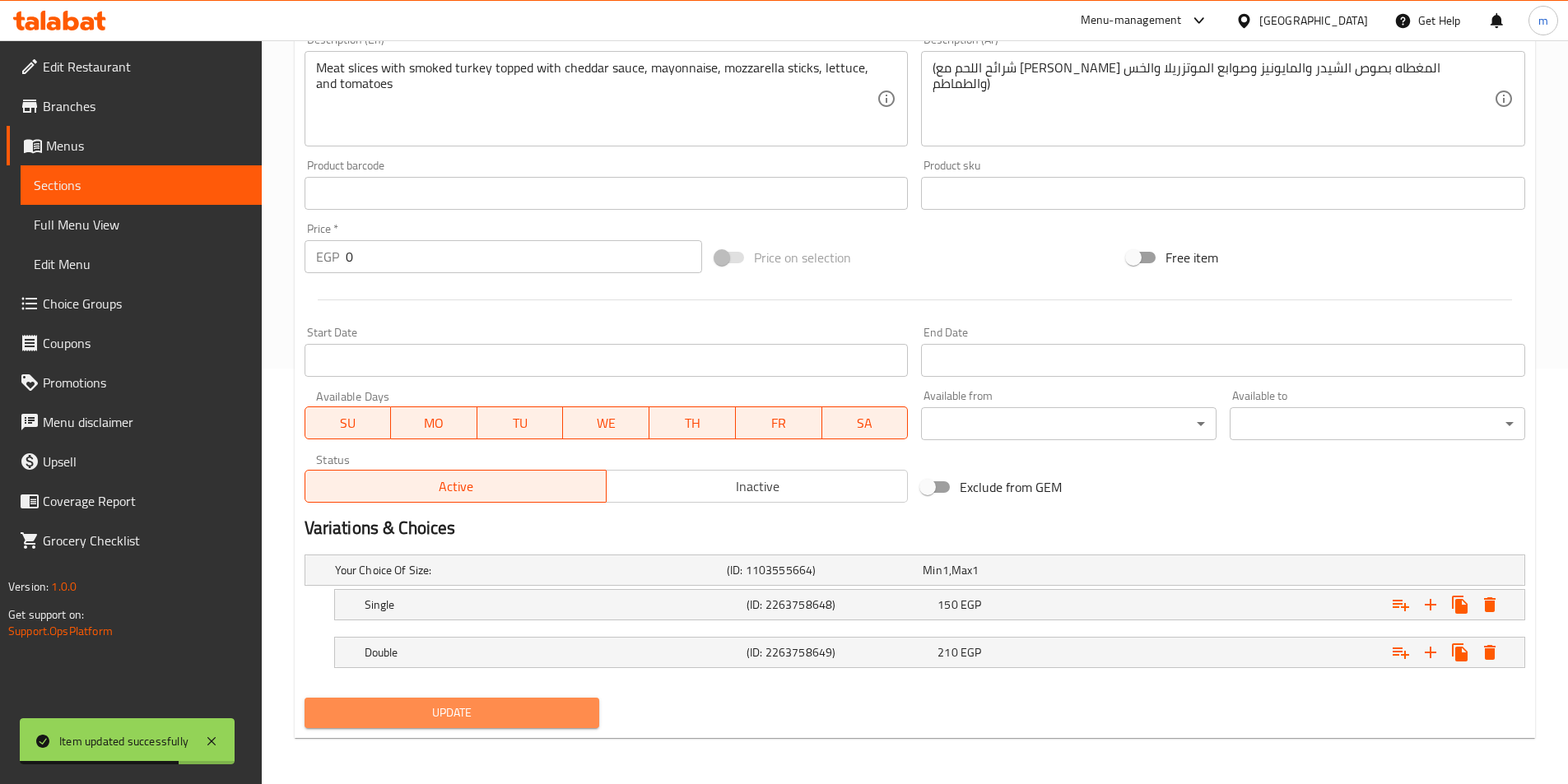
click at [562, 715] on span "Update" at bounding box center [452, 713] width 270 height 21
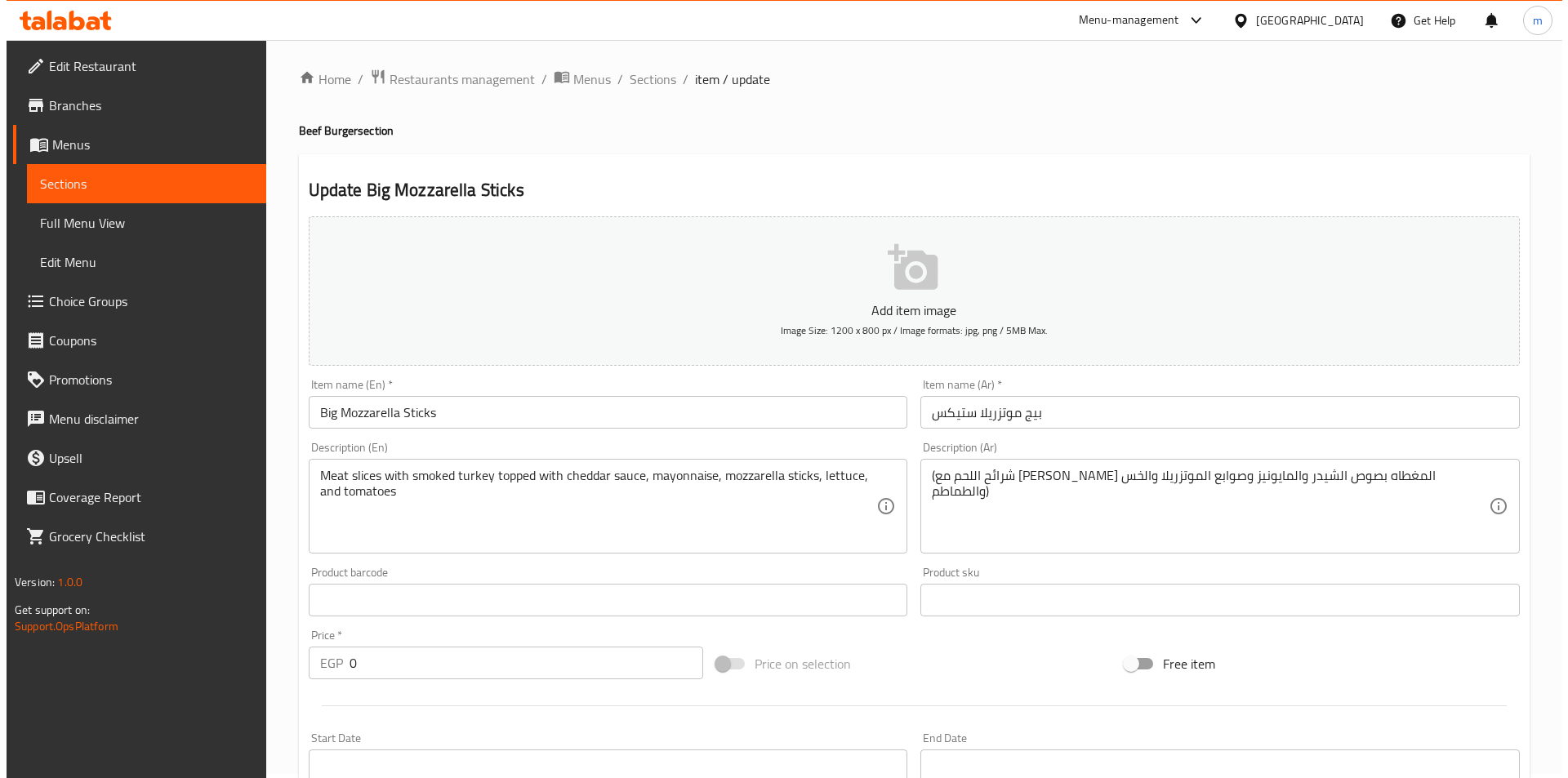
scroll to position [0, 0]
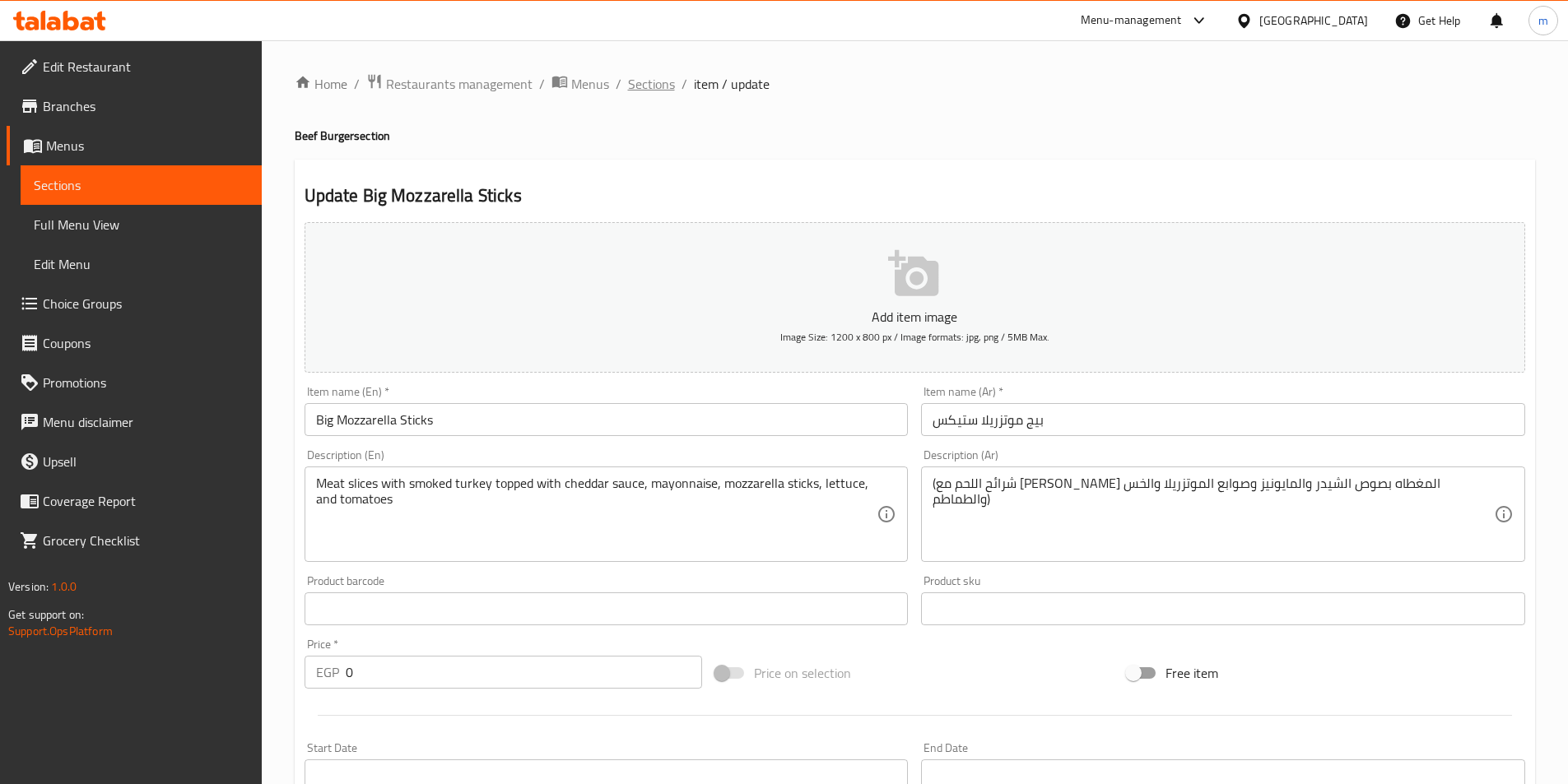
click at [630, 83] on span "Sections" at bounding box center [652, 84] width 47 height 20
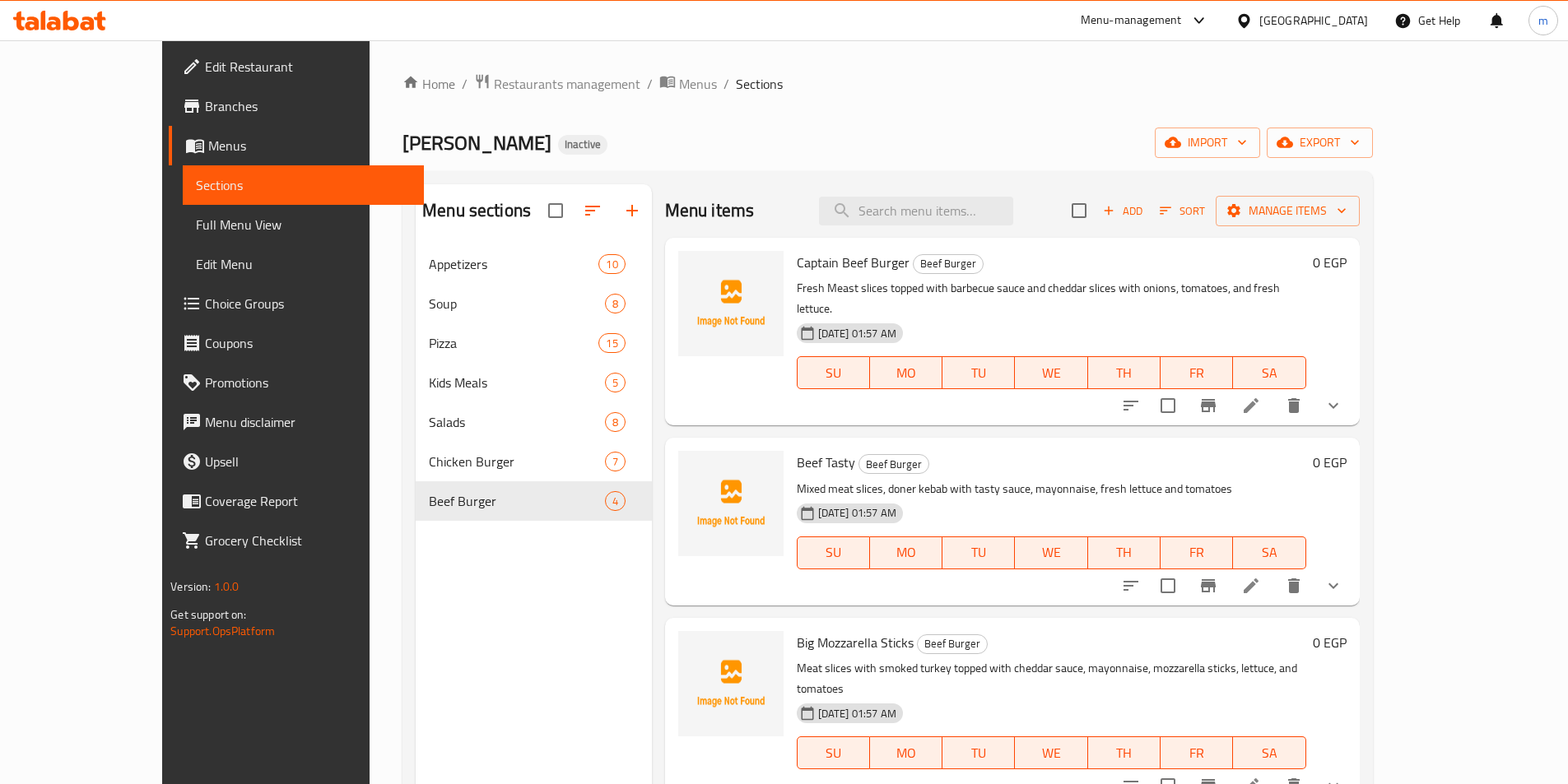
click at [1372, 125] on div "Home / Restaurants management / Menus / Sections pablo Inactive import export M…" at bounding box center [888, 527] width 971 height 908
click at [1247, 136] on span "import" at bounding box center [1208, 142] width 79 height 21
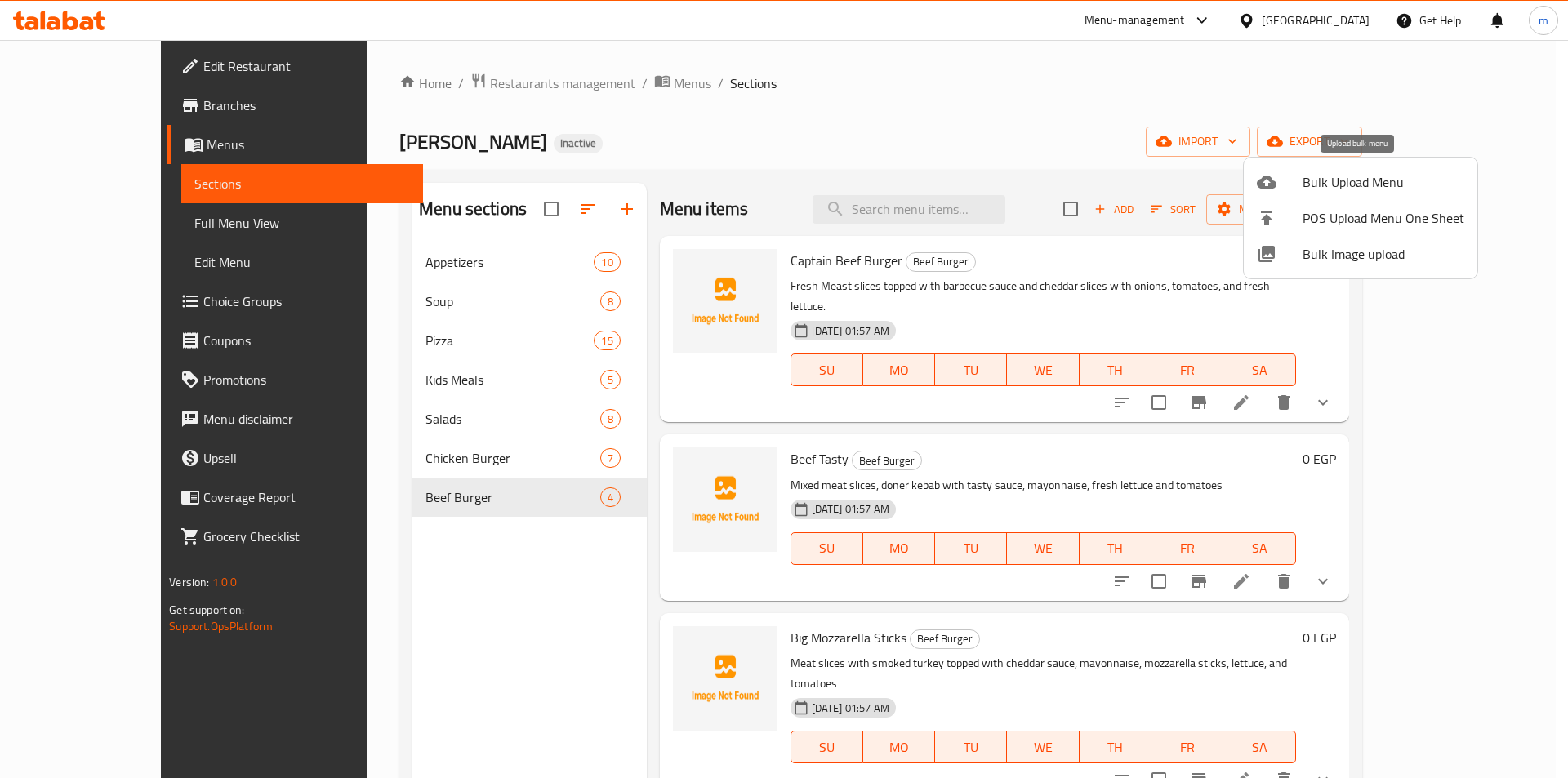
click at [1341, 186] on span "Bulk Upload Menu" at bounding box center [1383, 182] width 162 height 20
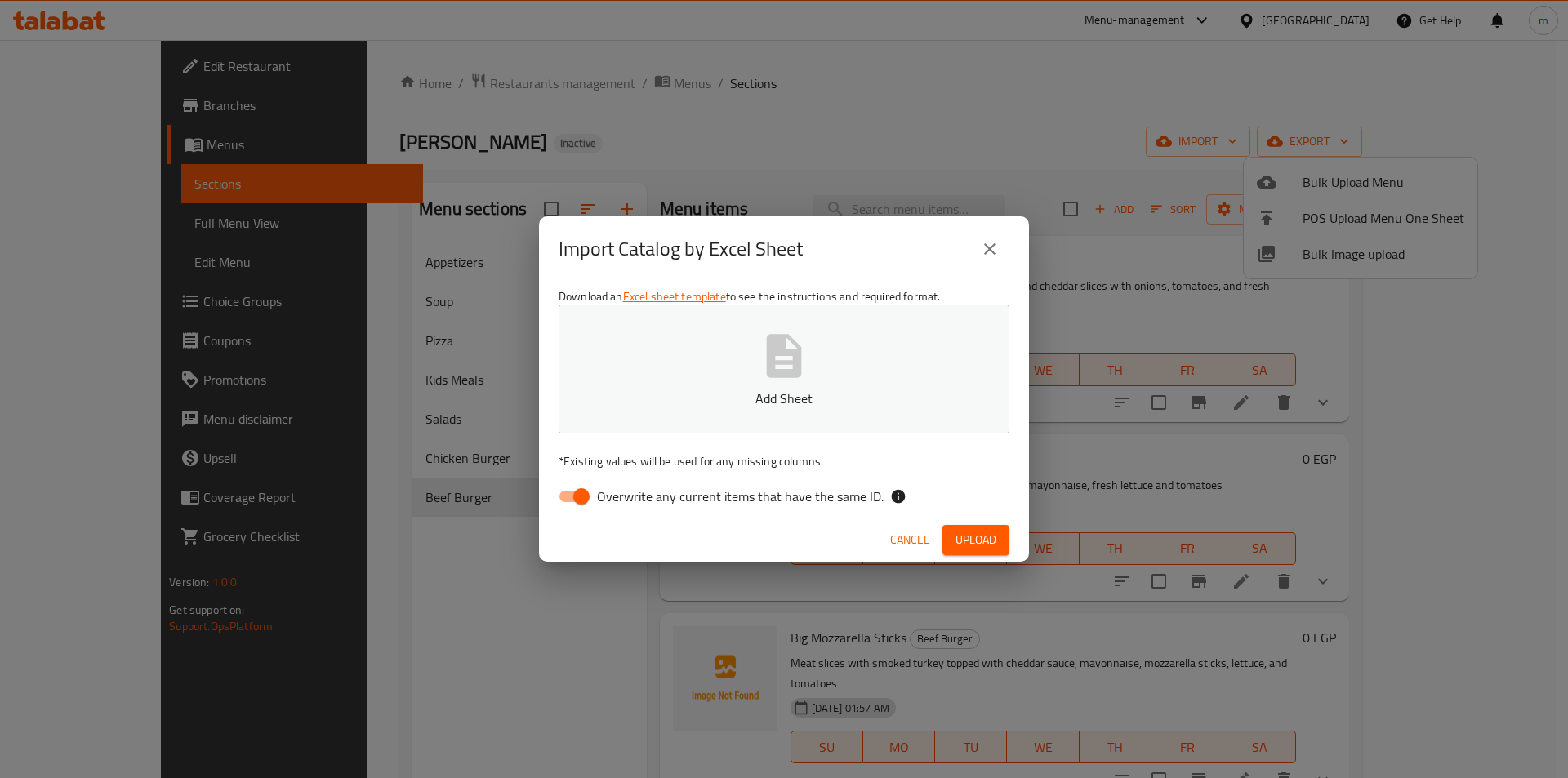
click at [588, 503] on input "Overwrite any current items that have the same ID." at bounding box center [581, 497] width 93 height 31
checkbox input "false"
click at [964, 538] on span "Upload" at bounding box center [975, 540] width 41 height 21
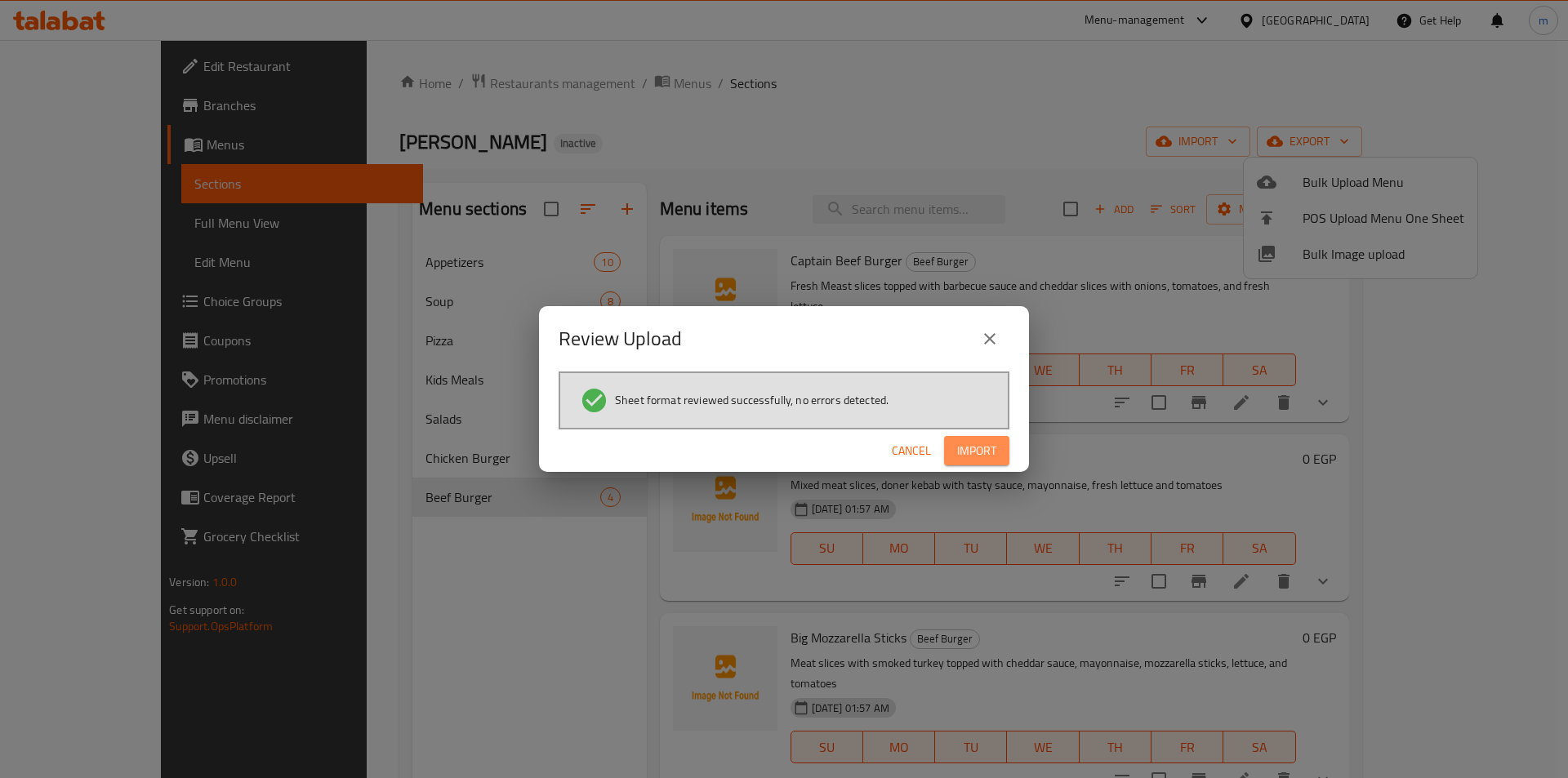
click at [979, 441] on span "Import" at bounding box center [976, 451] width 39 height 21
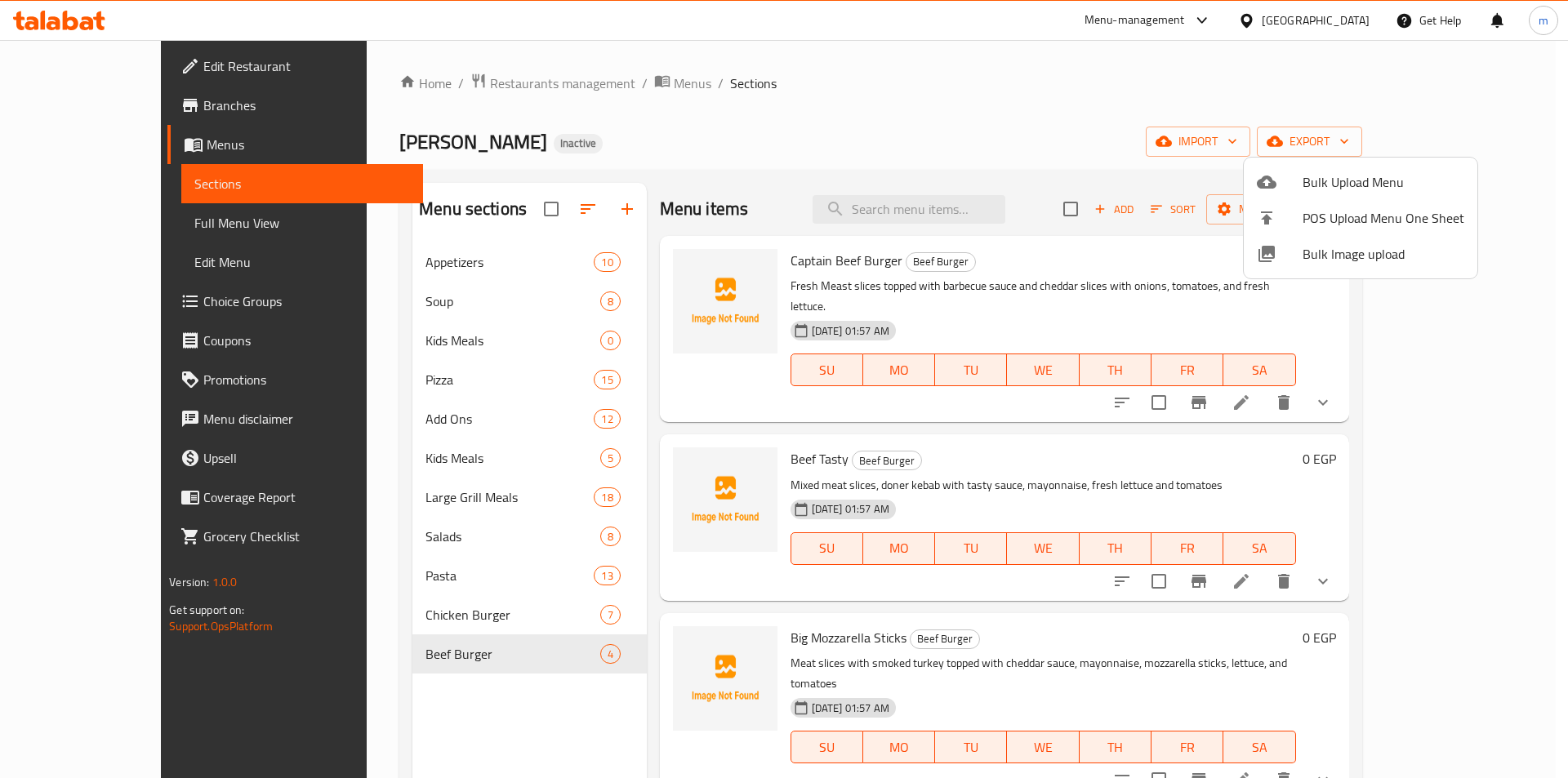
click at [533, 201] on div at bounding box center [784, 389] width 1568 height 778
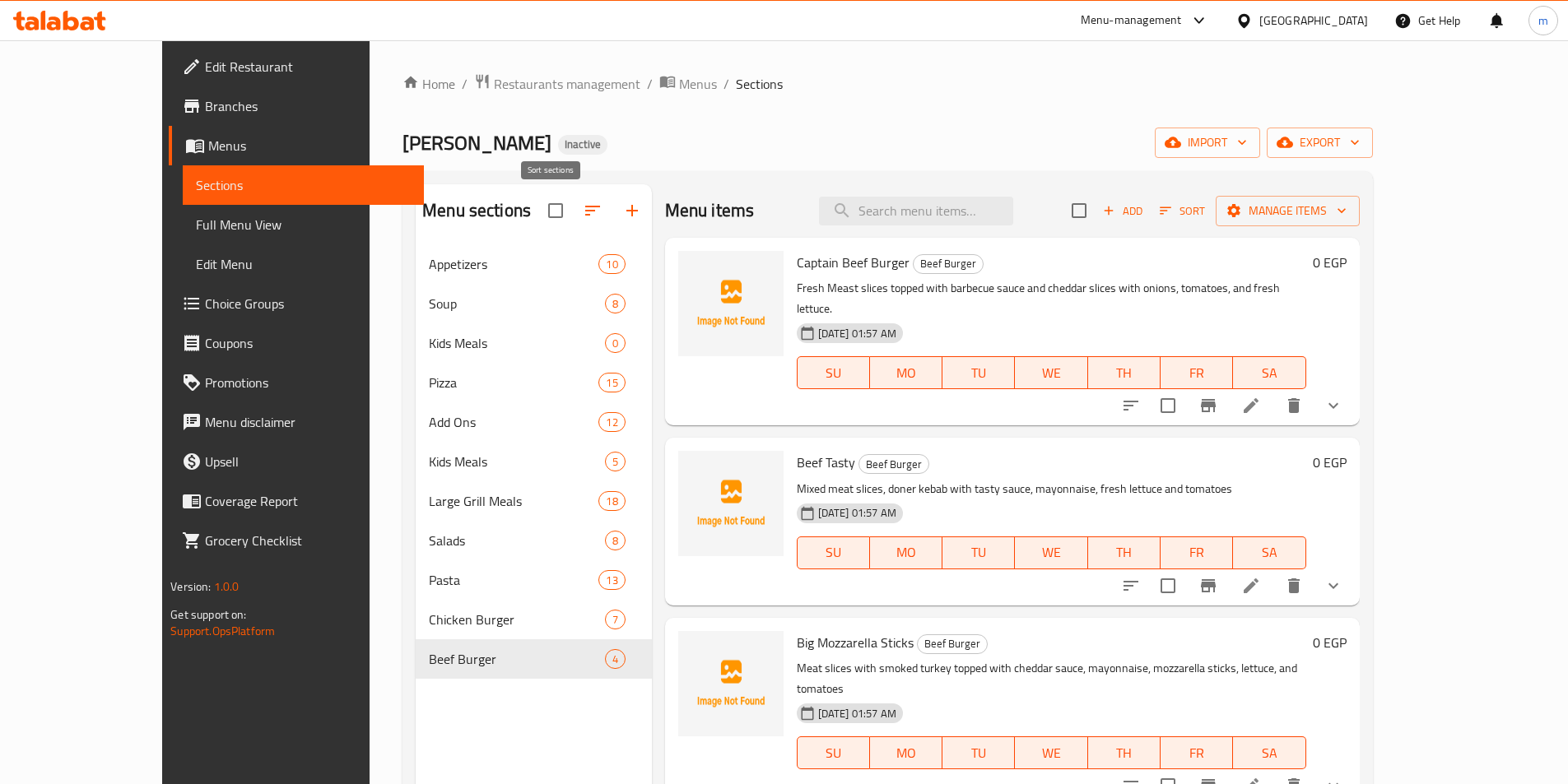
click at [583, 210] on icon "button" at bounding box center [592, 210] width 20 height 20
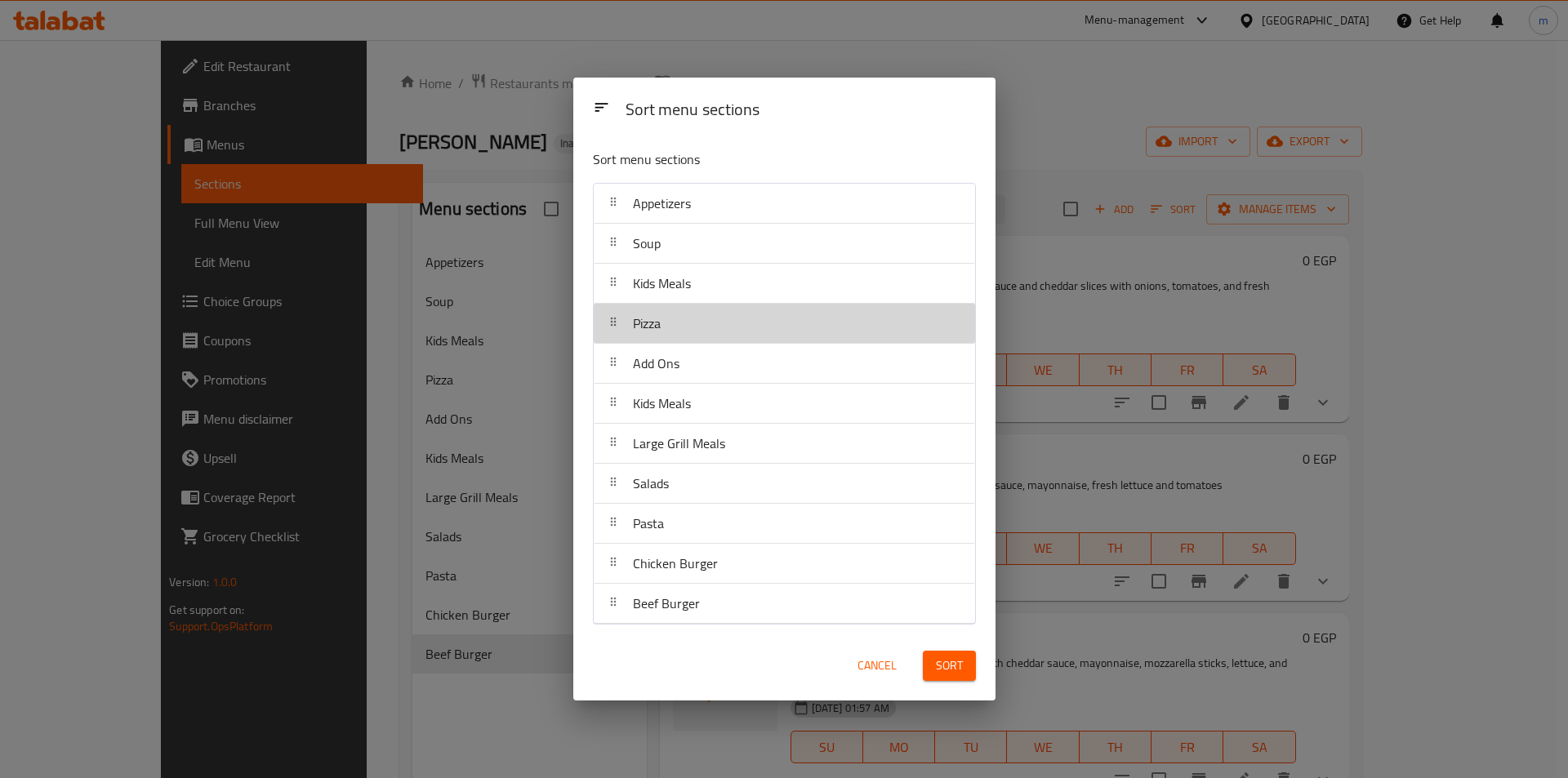
click at [692, 331] on div "Pizza" at bounding box center [784, 323] width 368 height 39
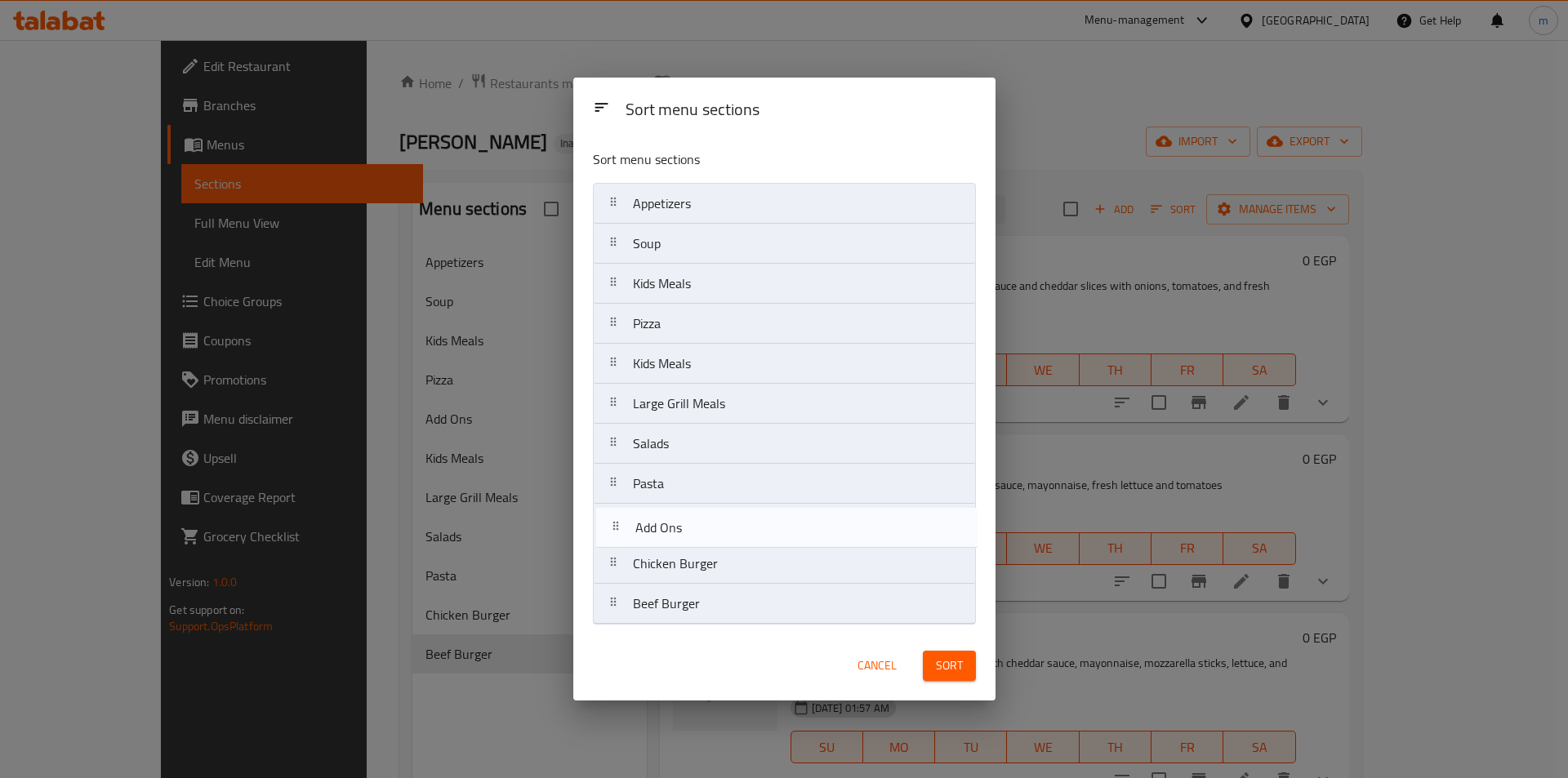
drag, startPoint x: 694, startPoint y: 366, endPoint x: 697, endPoint y: 542, distance: 176.0
click at [697, 542] on nav "Appetizers Soup Kids Meals Pizza Add Ons Kids Meals Large Grill Meals Salads Pa…" at bounding box center [784, 404] width 383 height 442
drag, startPoint x: 735, startPoint y: 419, endPoint x: 729, endPoint y: 523, distance: 104.2
click at [729, 523] on nav "Appetizers Soup Kids Meals Pizza Kids Meals Large Grill Meals Salads Pasta Add …" at bounding box center [784, 404] width 383 height 442
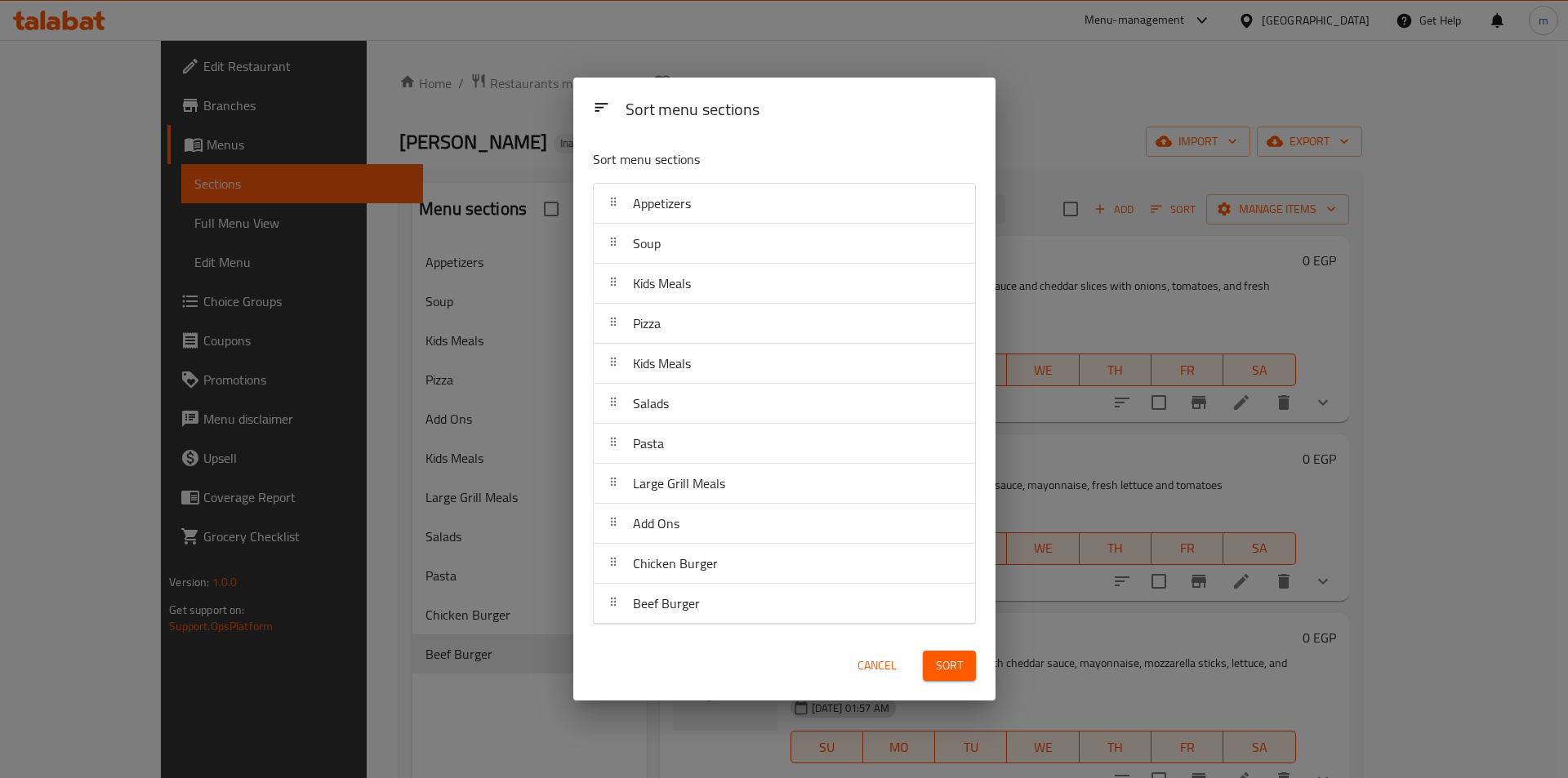
click at [973, 675] on button "Sort" at bounding box center [949, 665] width 53 height 30
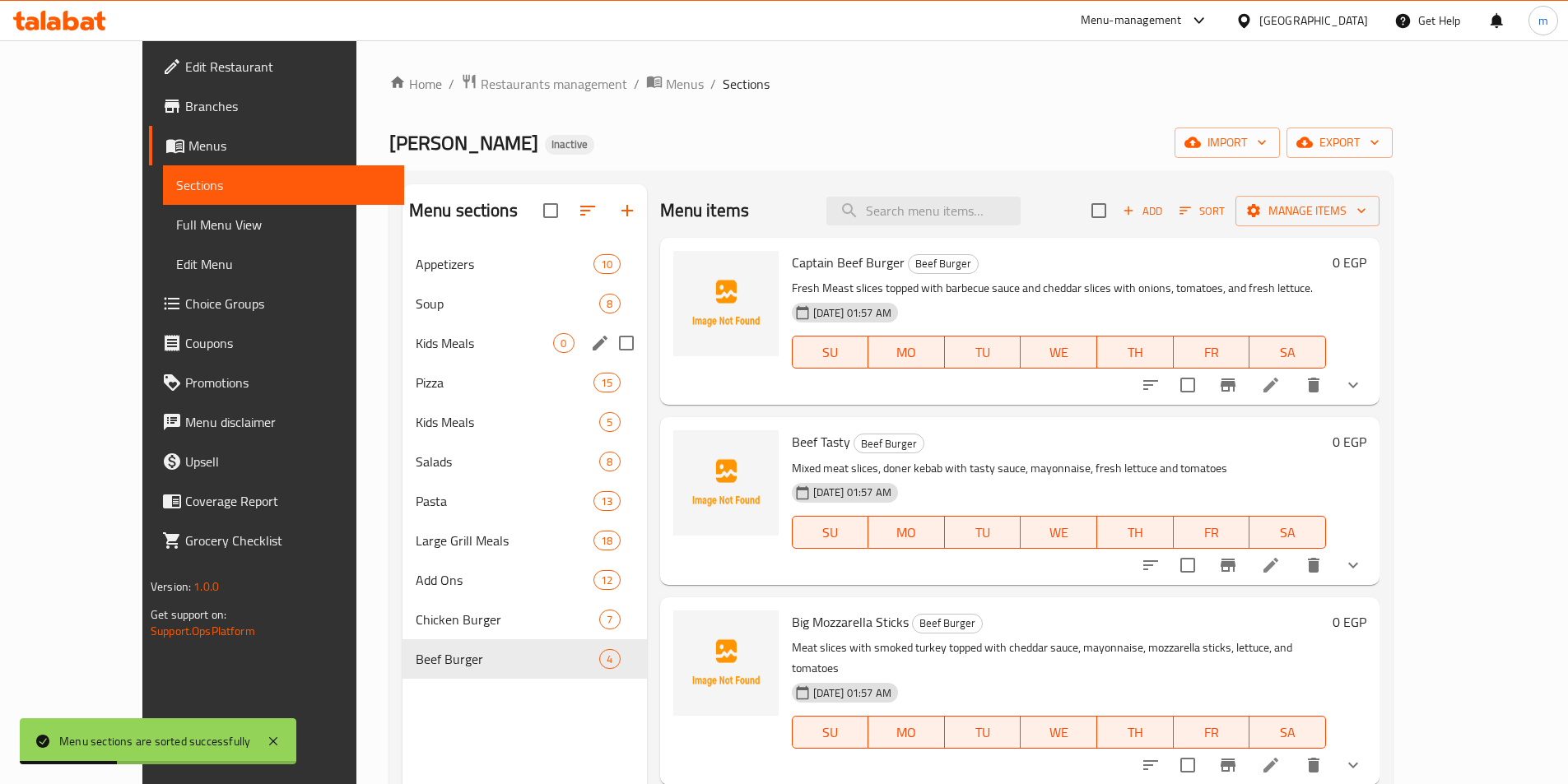
click at [609, 340] on input "Menu sections" at bounding box center [626, 343] width 35 height 35
checkbox input "true"
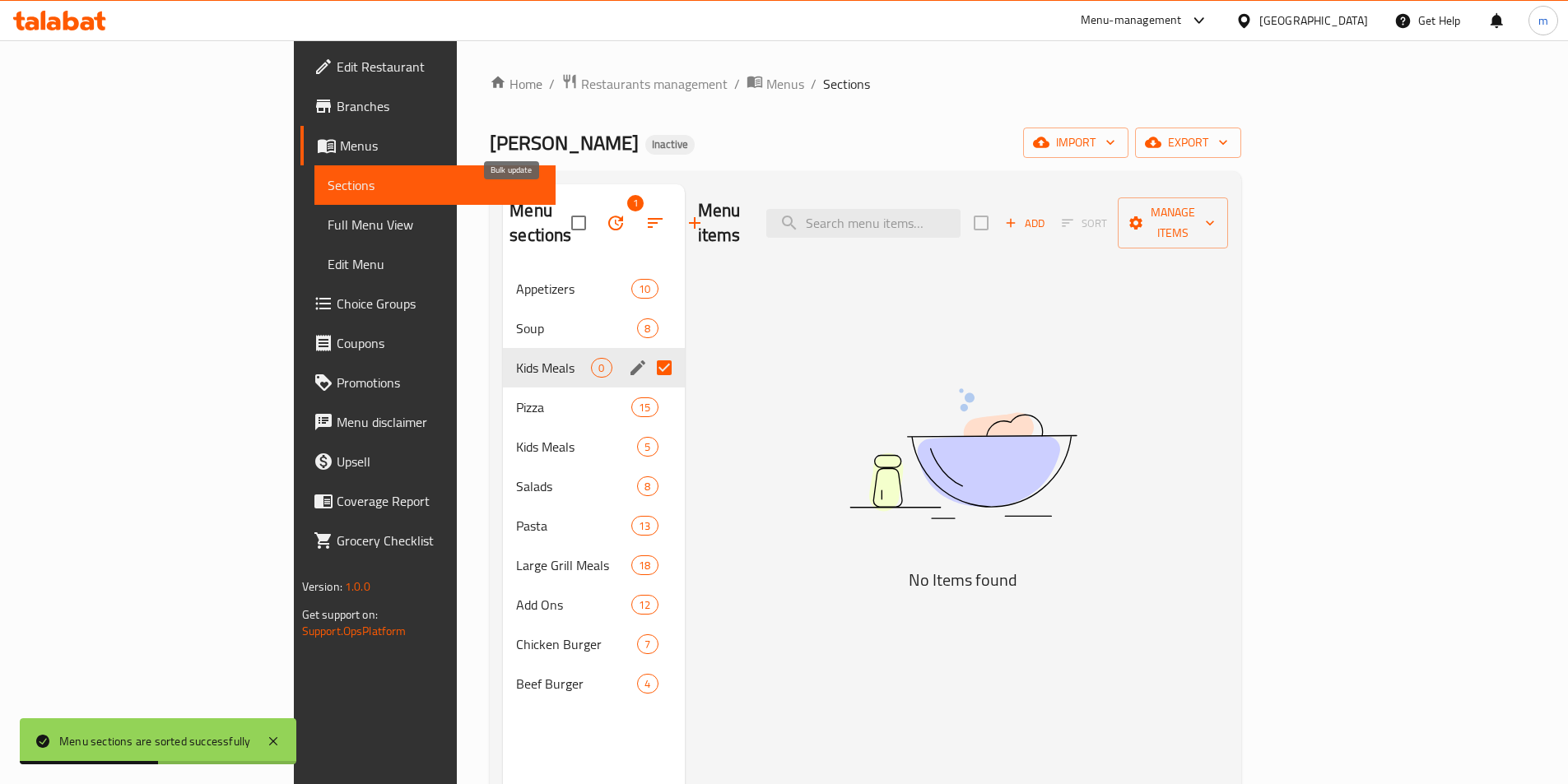
click at [596, 210] on button "button" at bounding box center [616, 223] width 39 height 39
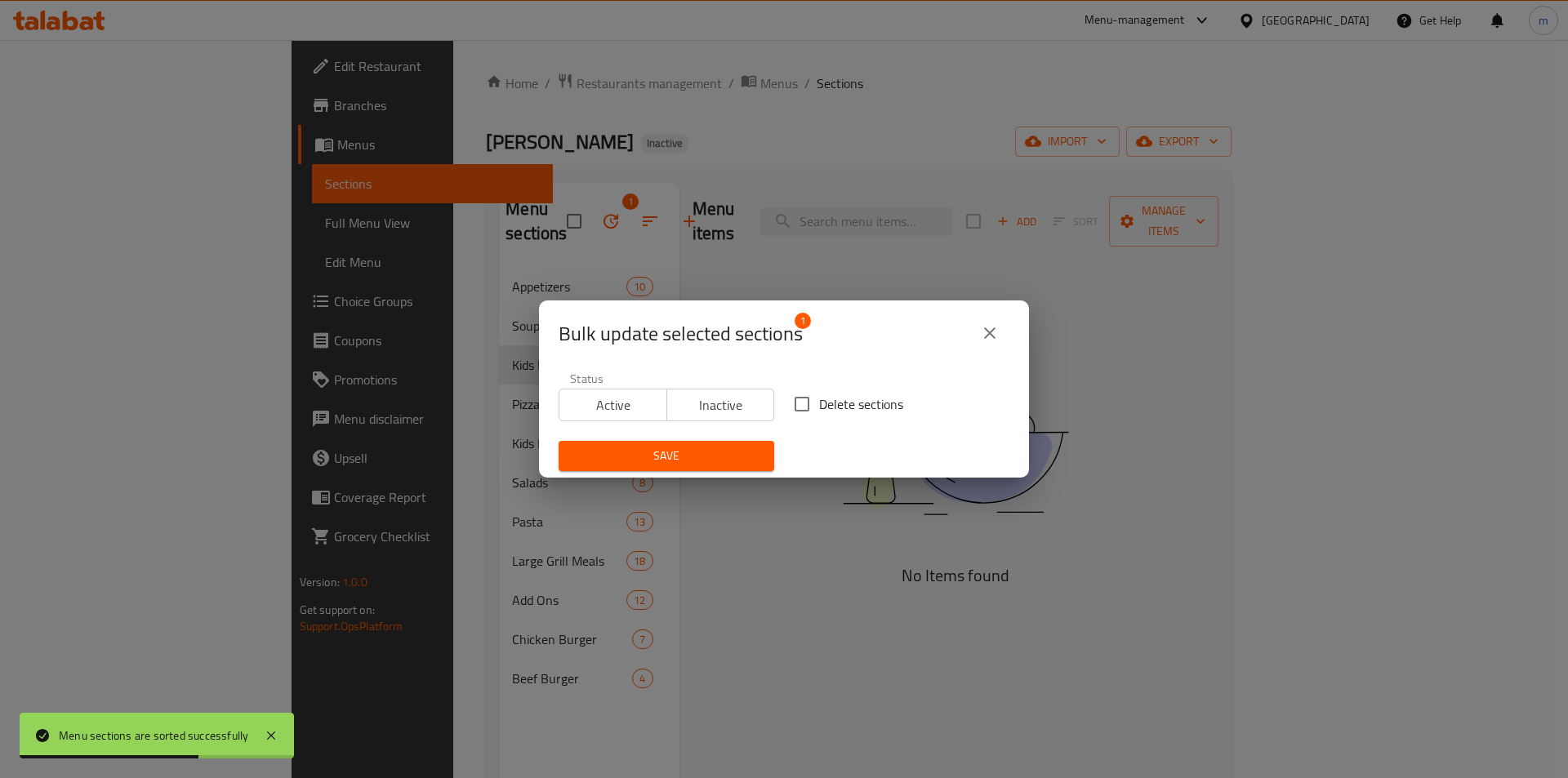
click at [796, 410] on input "Delete sections" at bounding box center [801, 404] width 34 height 34
checkbox input "true"
click at [736, 465] on span "Save" at bounding box center [666, 456] width 189 height 21
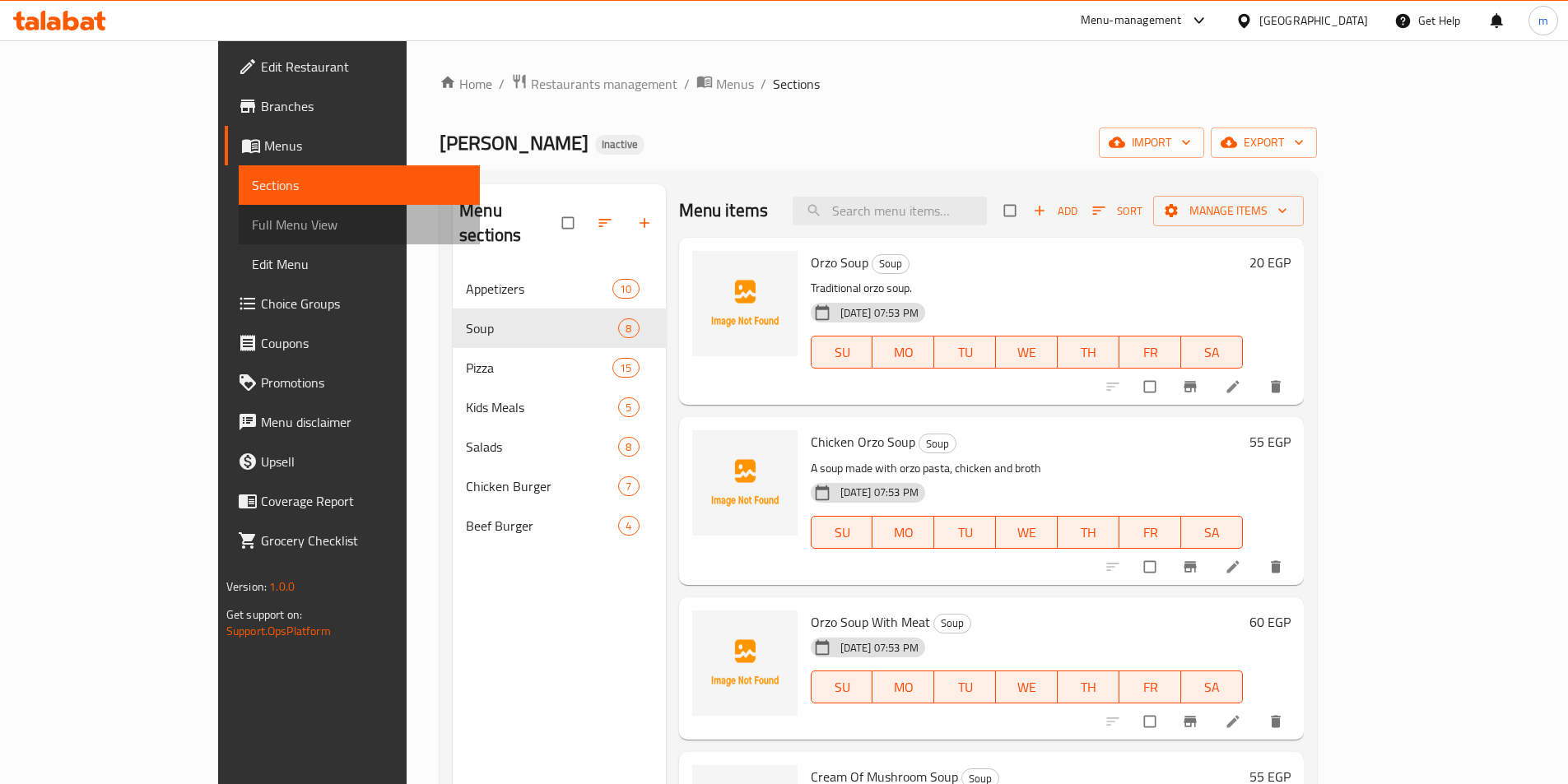
click at [252, 230] on span "Full Menu View" at bounding box center [359, 225] width 215 height 20
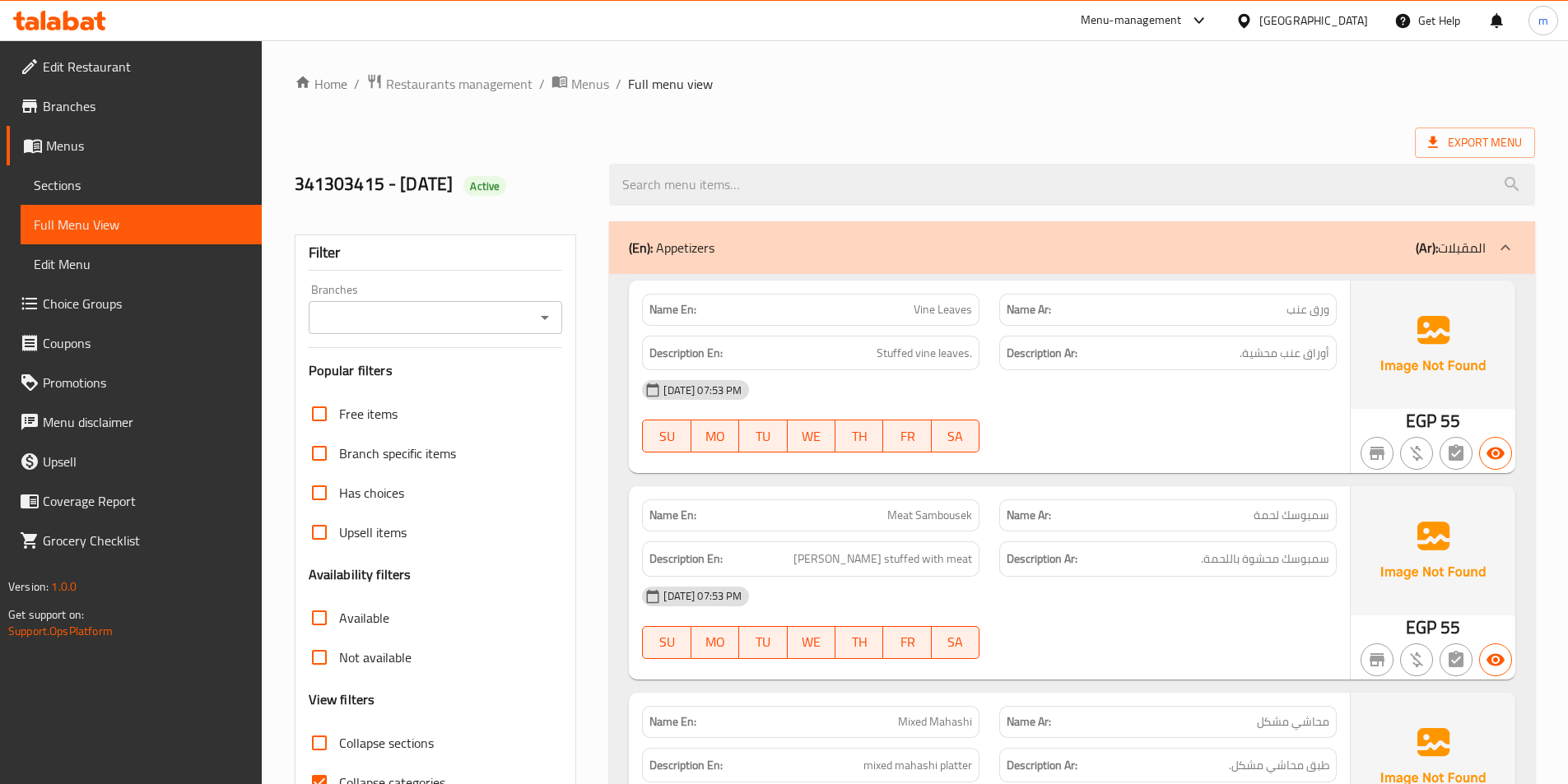
scroll to position [247, 0]
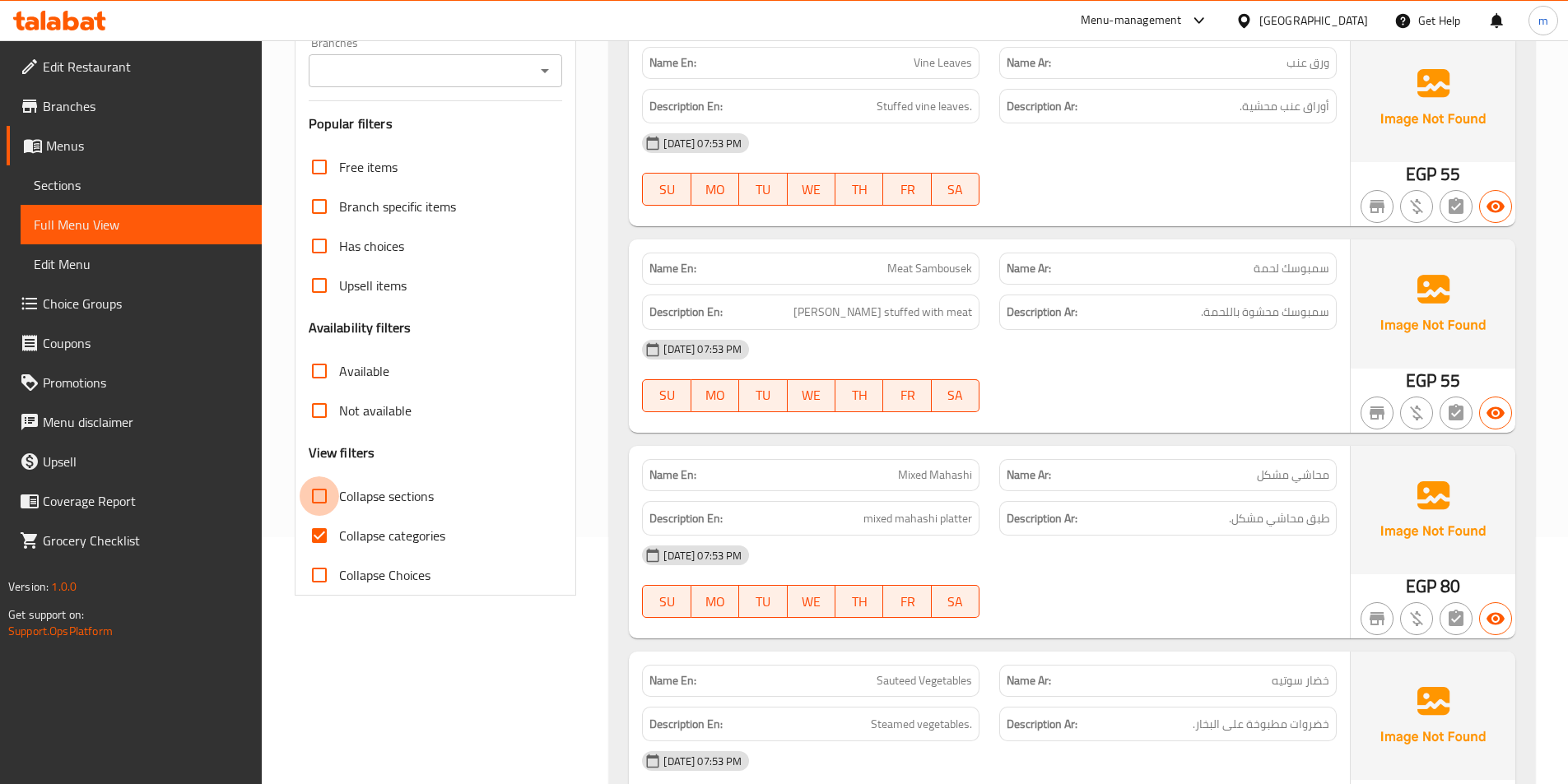
click at [316, 482] on input "Collapse sections" at bounding box center [319, 497] width 39 height 39
checkbox input "true"
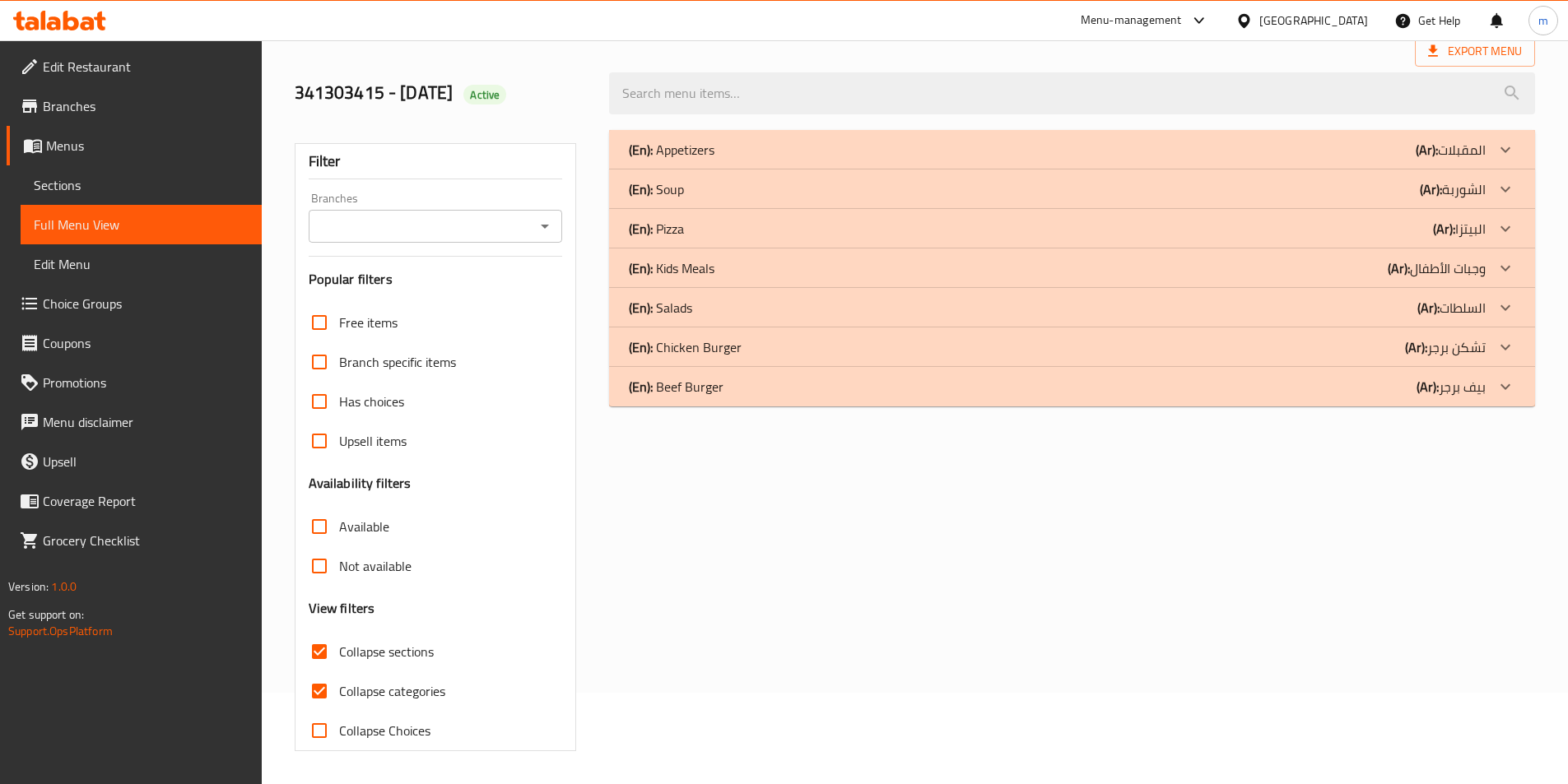
click at [374, 681] on span "Collapse categories" at bounding box center [392, 691] width 107 height 20
click at [339, 671] on input "Collapse categories" at bounding box center [319, 691] width 39 height 39
checkbox input "false"
click at [1397, 342] on div "(En): Chicken Burger (Ar): تشكن برجر" at bounding box center [1058, 348] width 857 height 20
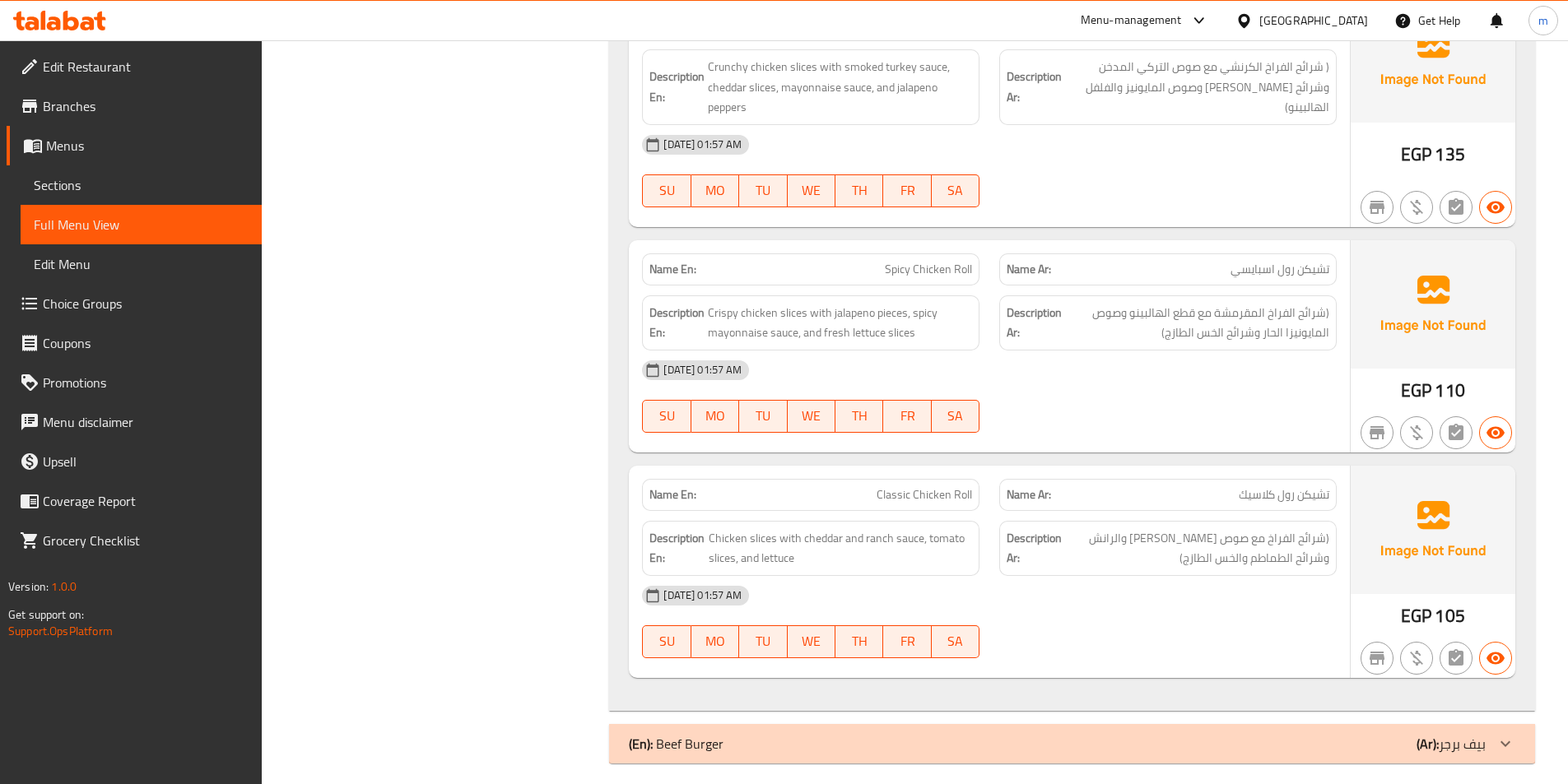
scroll to position [2244, 0]
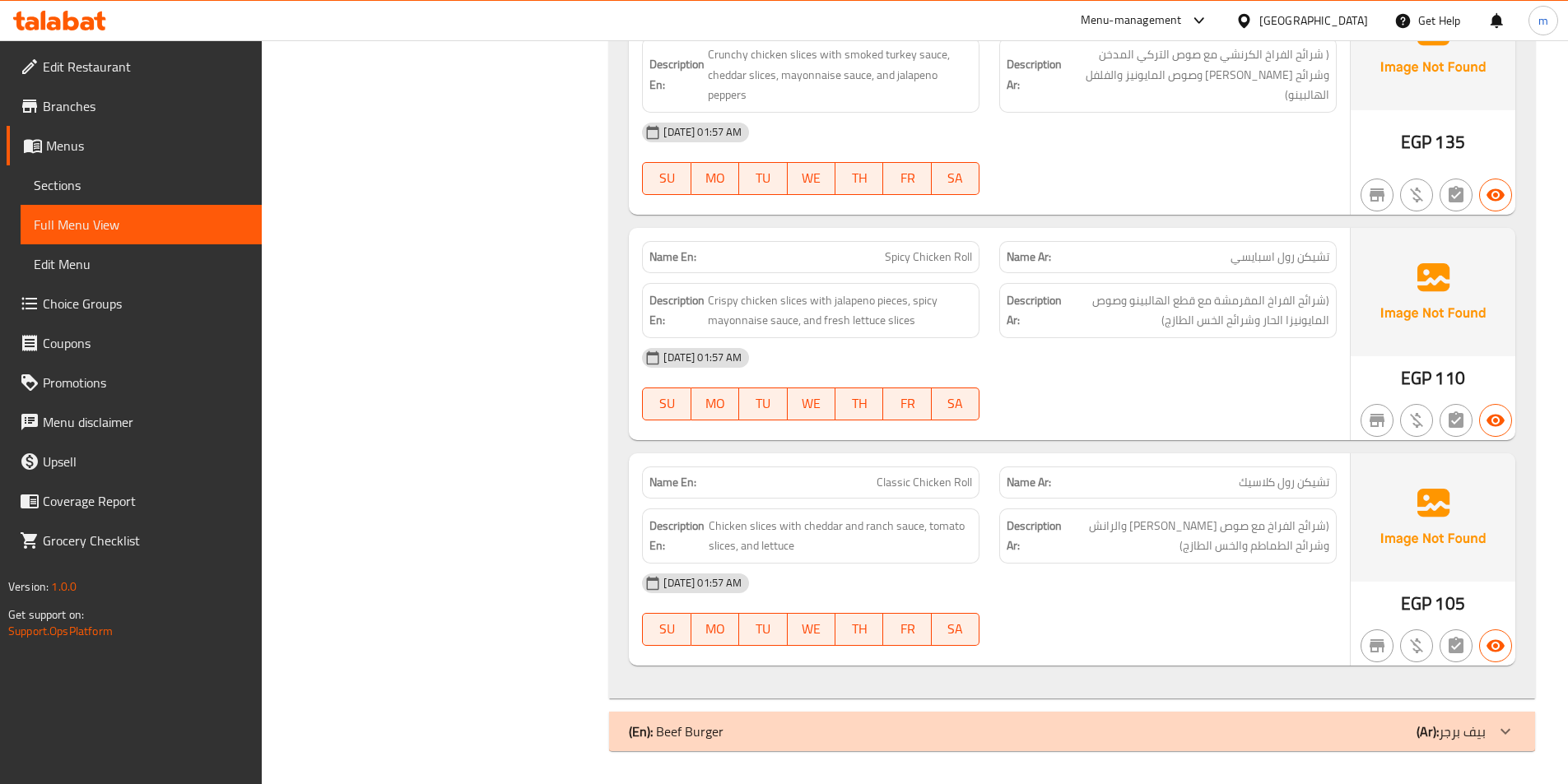
click at [1484, 725] on p "(Ar): بيف برجر" at bounding box center [1451, 732] width 69 height 20
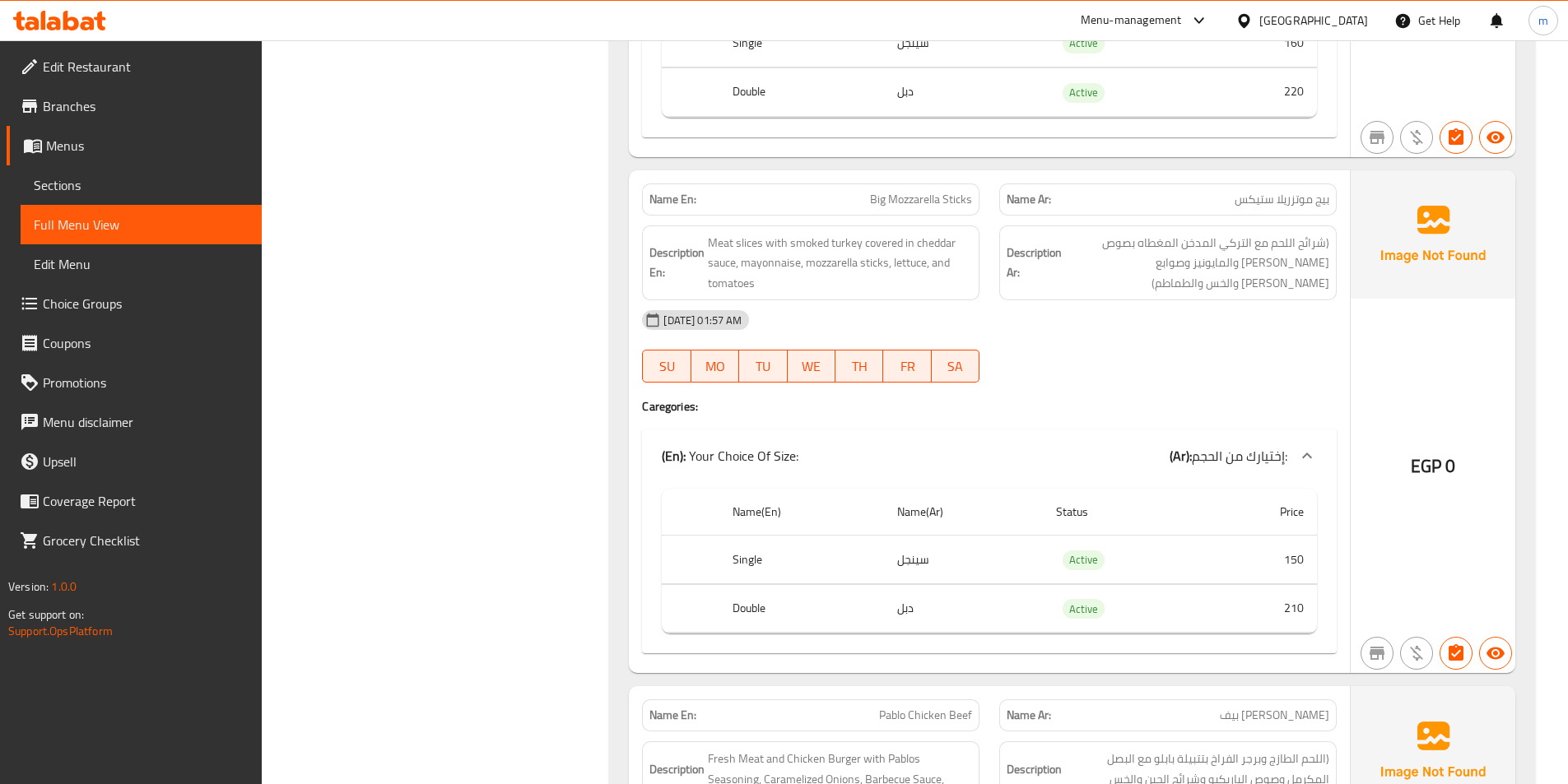
scroll to position [3976, 0]
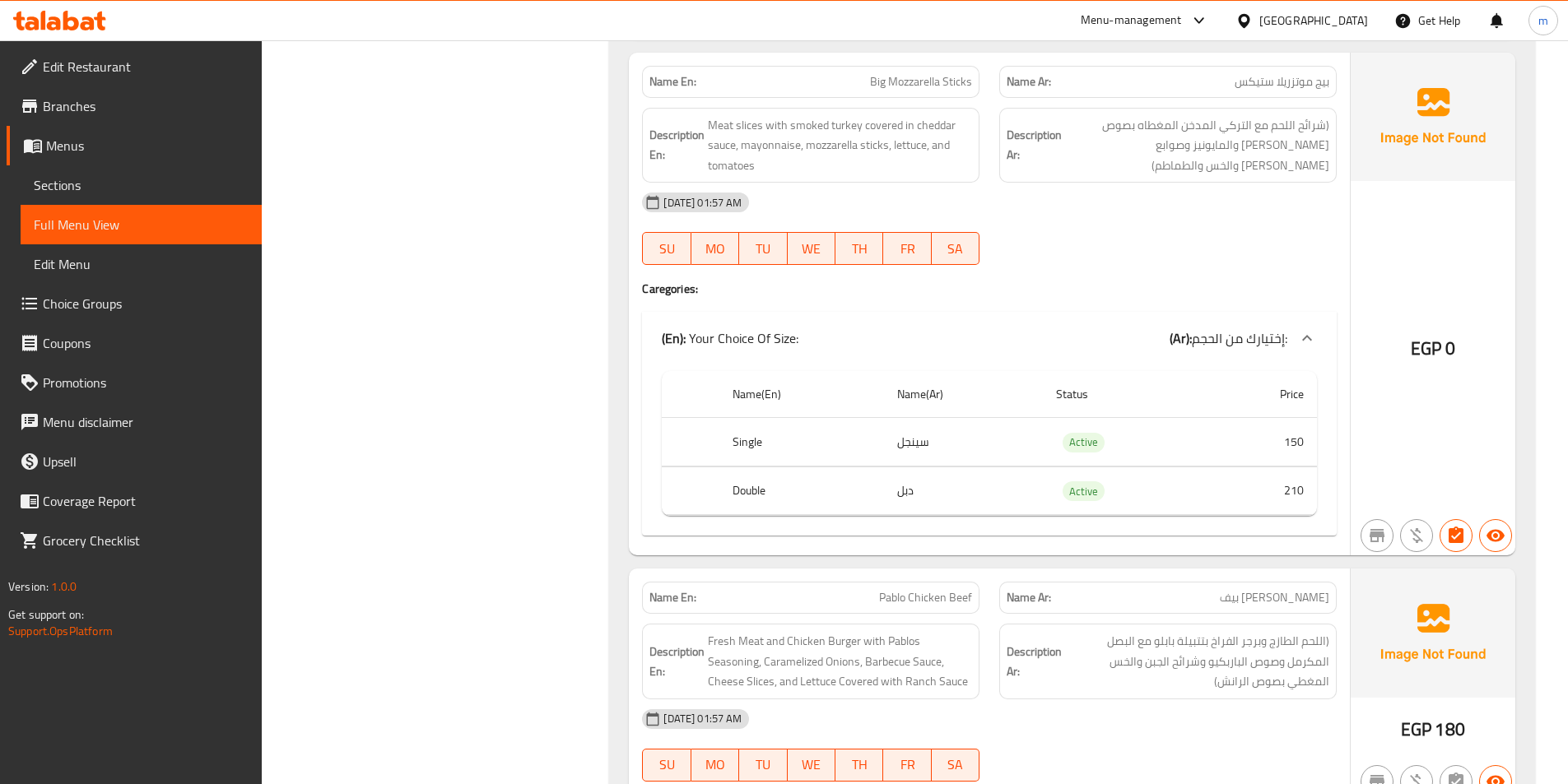
click at [965, 83] on span "Big Mozzarella Sticks" at bounding box center [920, 82] width 102 height 18
copy span "Big Mozzarella Sticks"
